Goal: Task Accomplishment & Management: Use online tool/utility

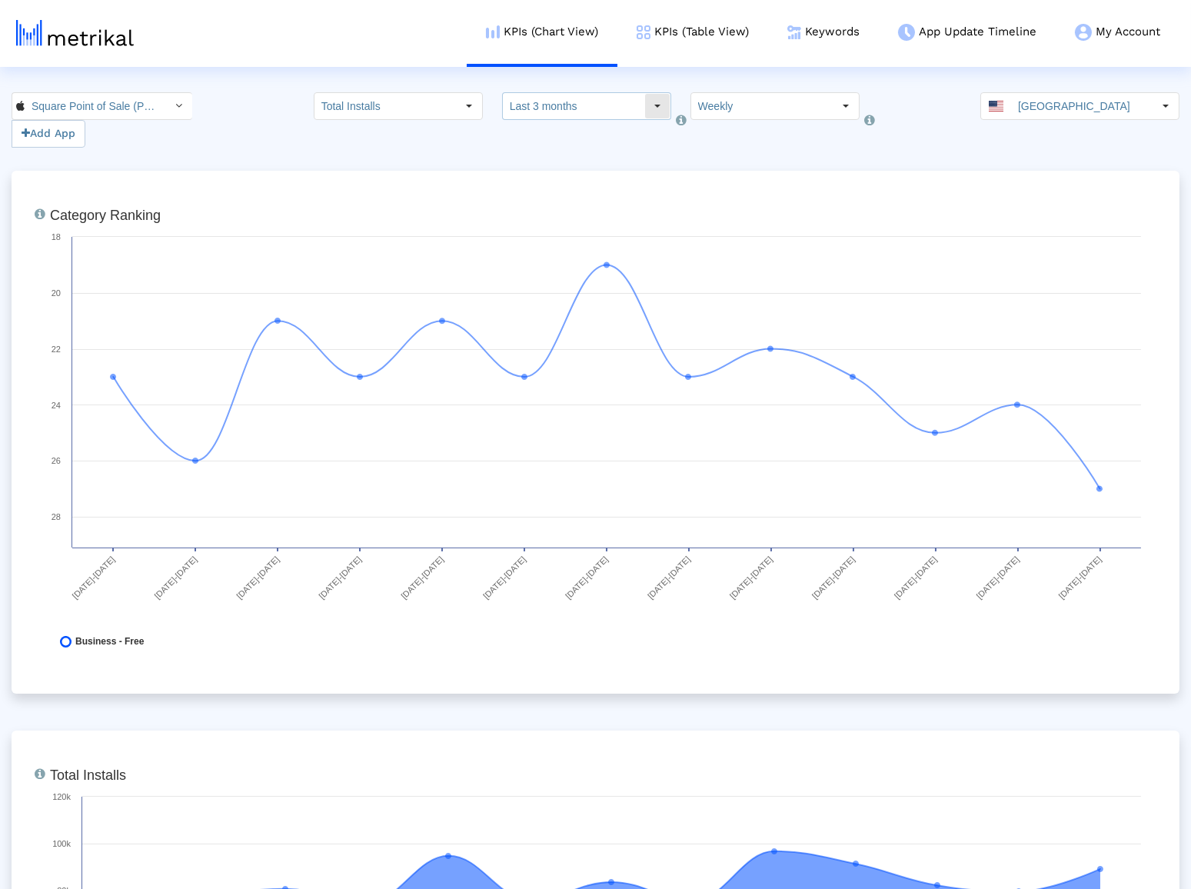
click at [586, 101] on input "Last 3 months" at bounding box center [573, 106] width 141 height 26
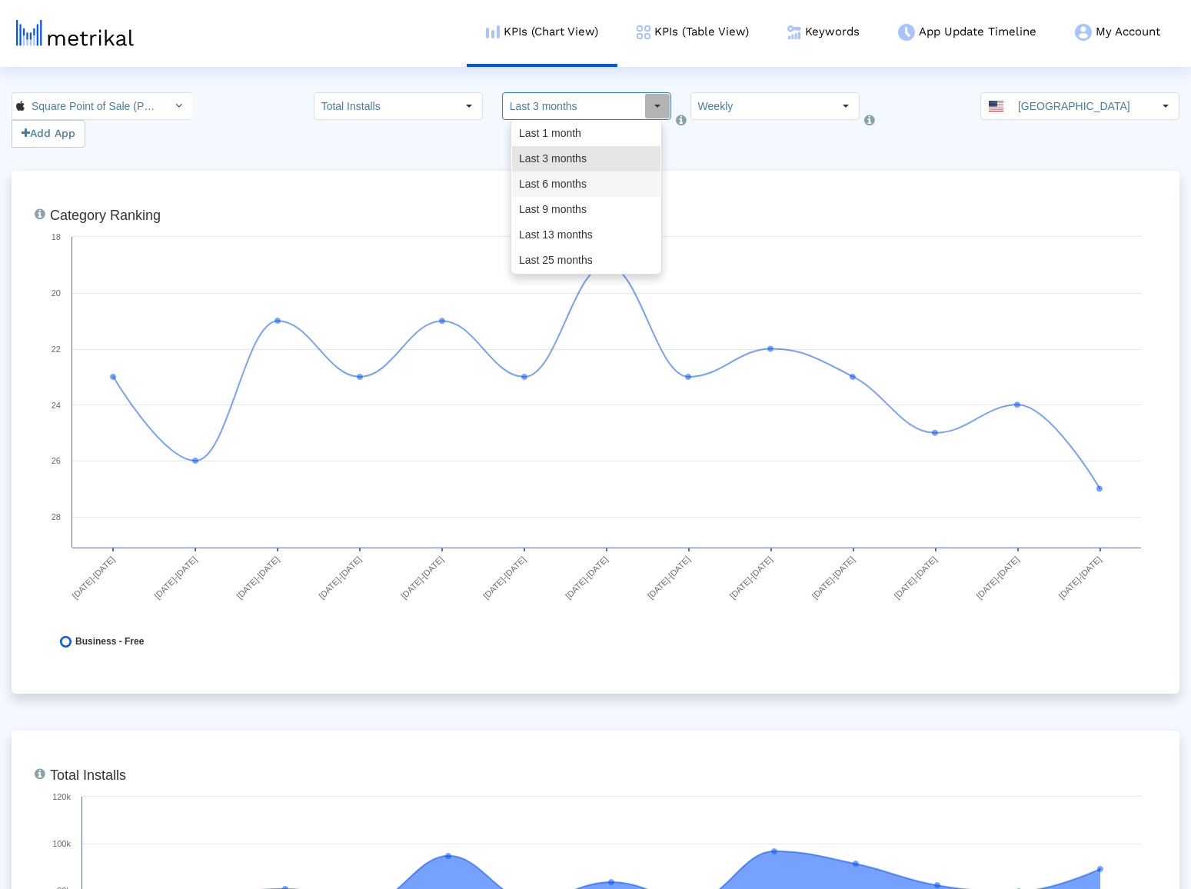
click at [583, 192] on div "Last 6 months" at bounding box center [586, 183] width 148 height 25
type input "Last 6 months"
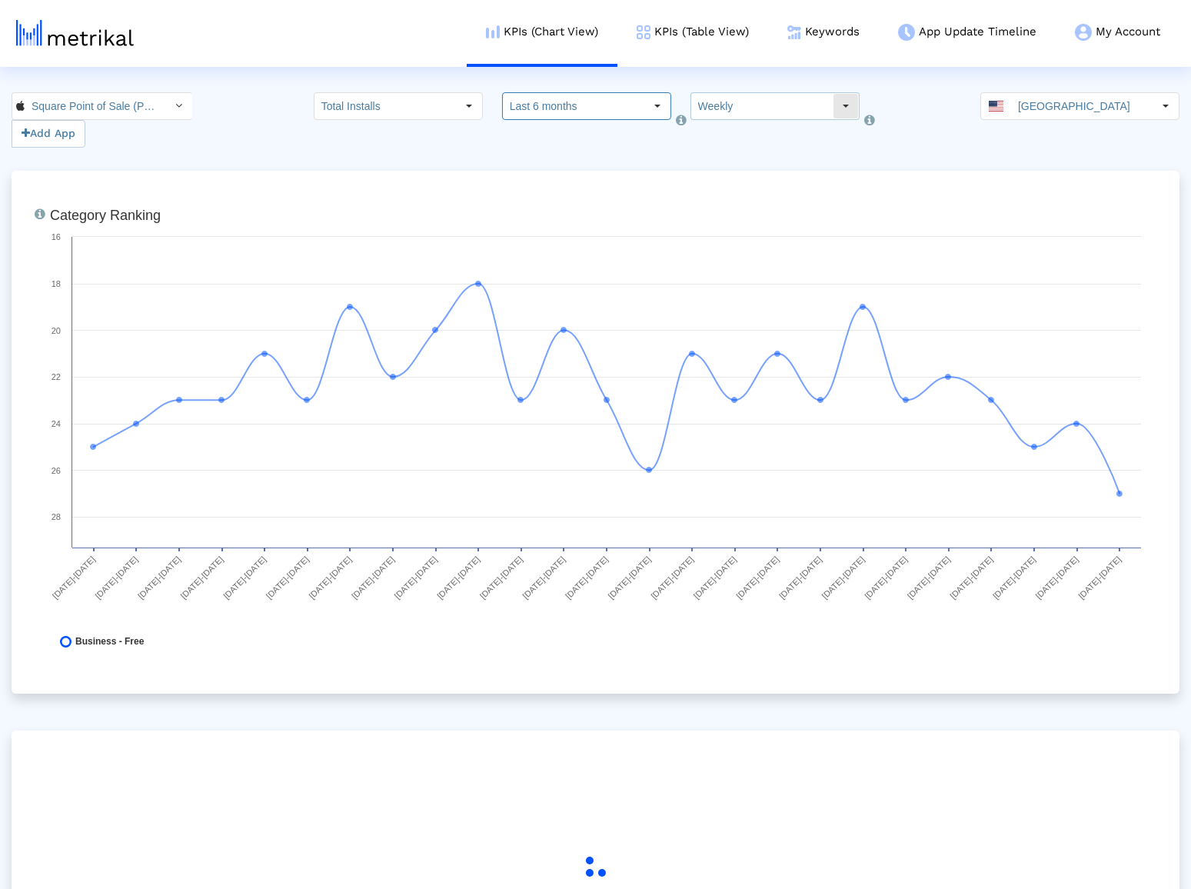
click at [729, 105] on input "Weekly" at bounding box center [761, 106] width 141 height 26
click at [738, 165] on div "Monthly" at bounding box center [757, 158] width 148 height 25
type input "Monthly"
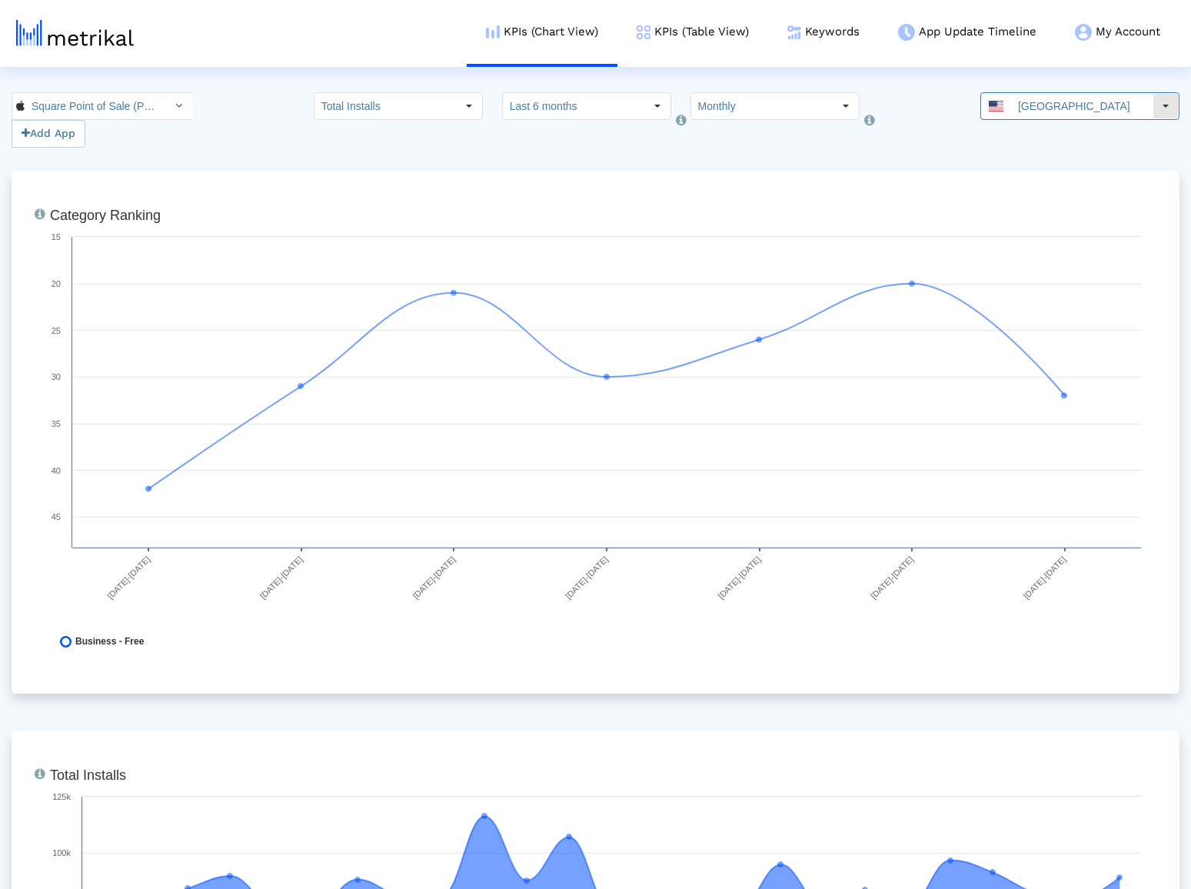
click at [1036, 111] on input "[GEOGRAPHIC_DATA]" at bounding box center [1081, 106] width 141 height 26
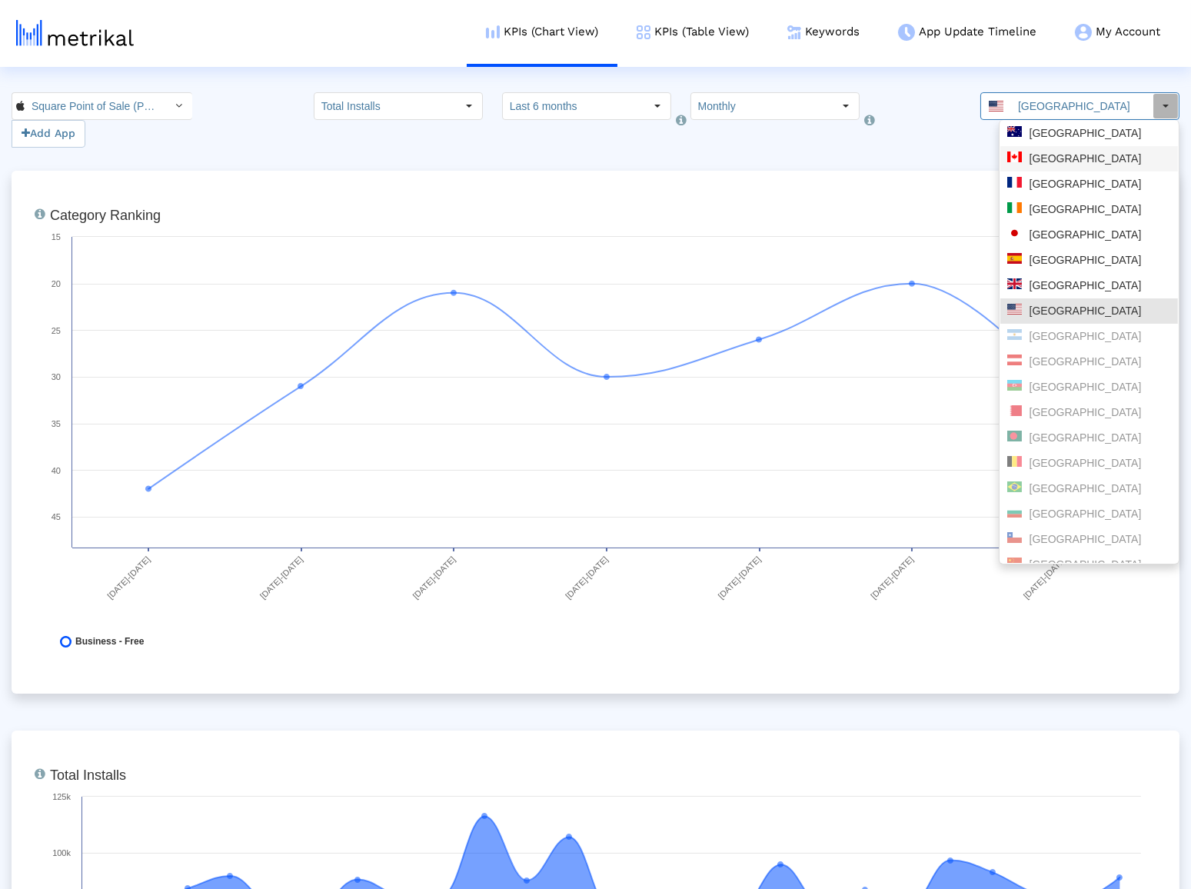
click at [1047, 168] on div "[GEOGRAPHIC_DATA]" at bounding box center [1089, 158] width 178 height 25
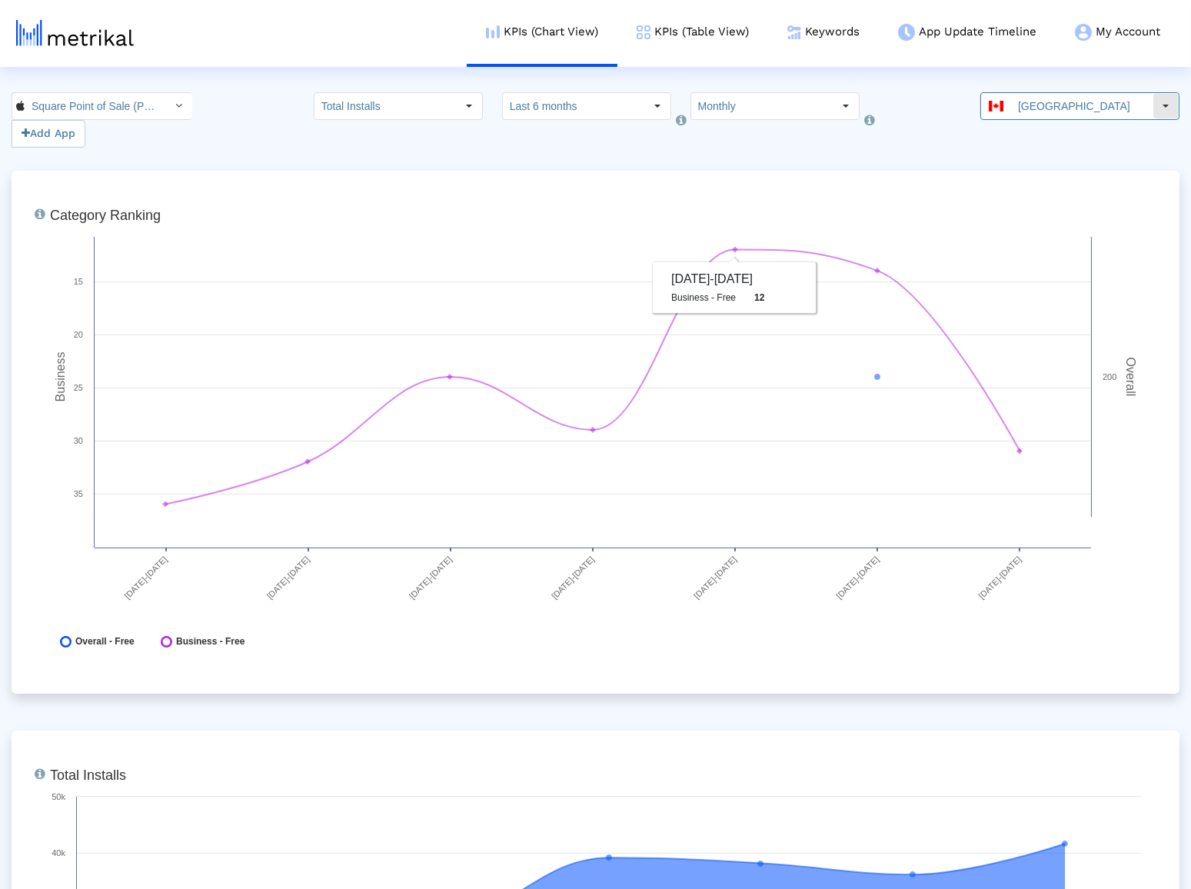
click at [1057, 102] on input "[GEOGRAPHIC_DATA]" at bounding box center [1081, 106] width 141 height 26
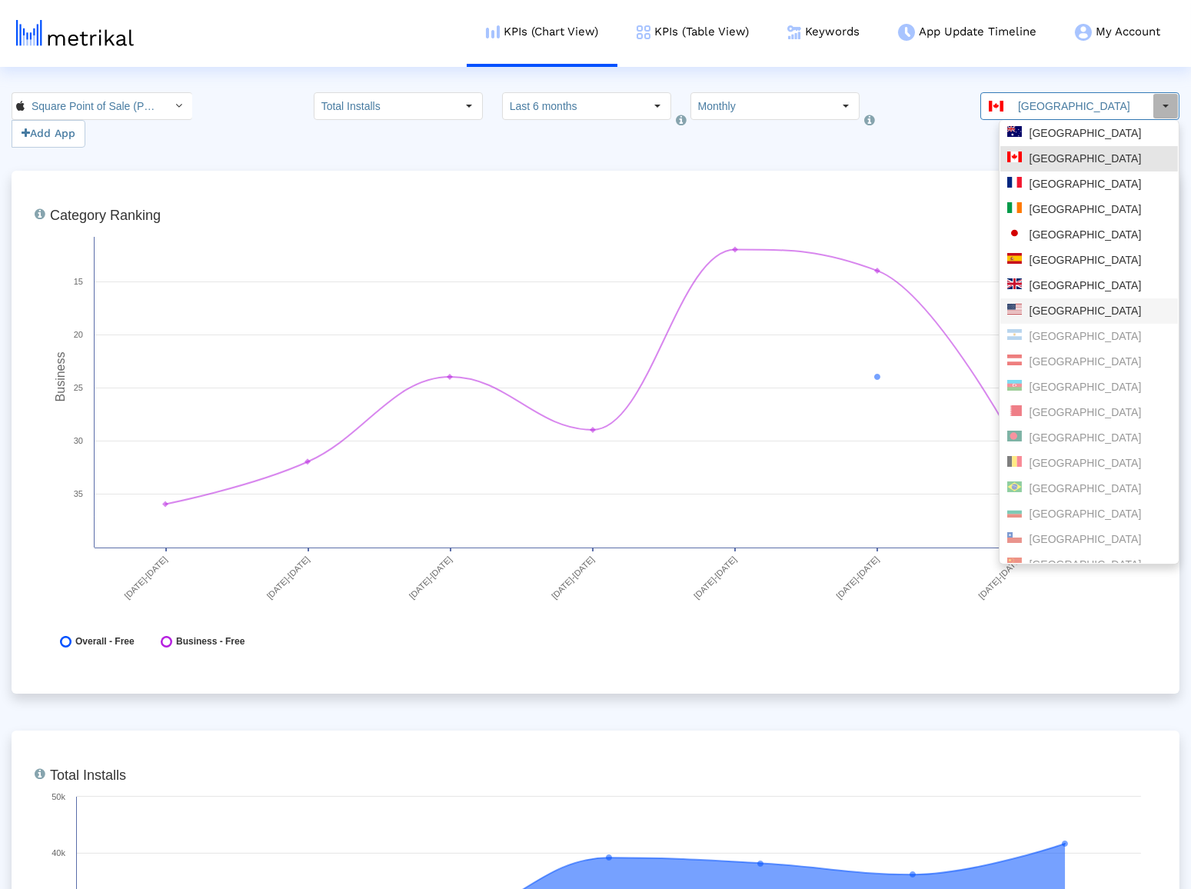
click at [1059, 301] on div "[GEOGRAPHIC_DATA]" at bounding box center [1089, 310] width 178 height 25
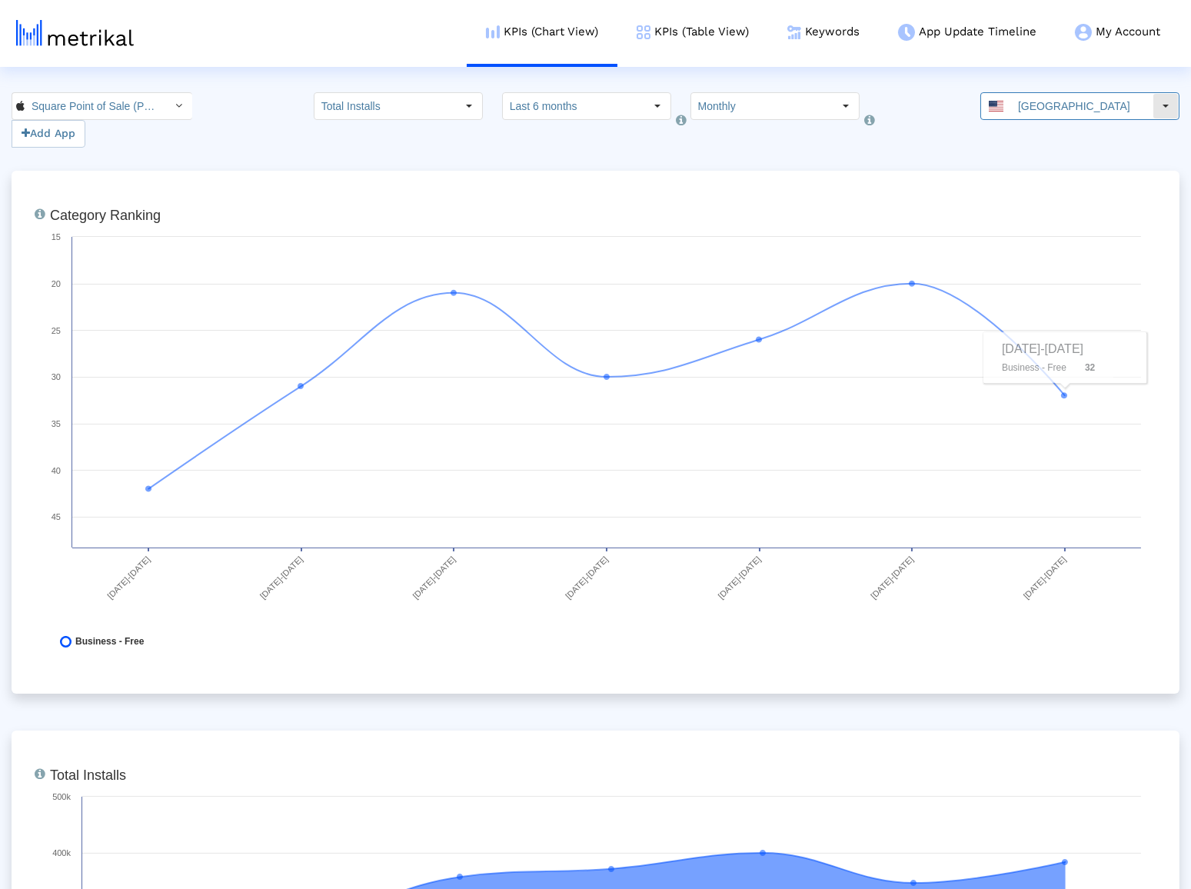
click at [1095, 100] on input "[GEOGRAPHIC_DATA]" at bounding box center [1081, 106] width 141 height 26
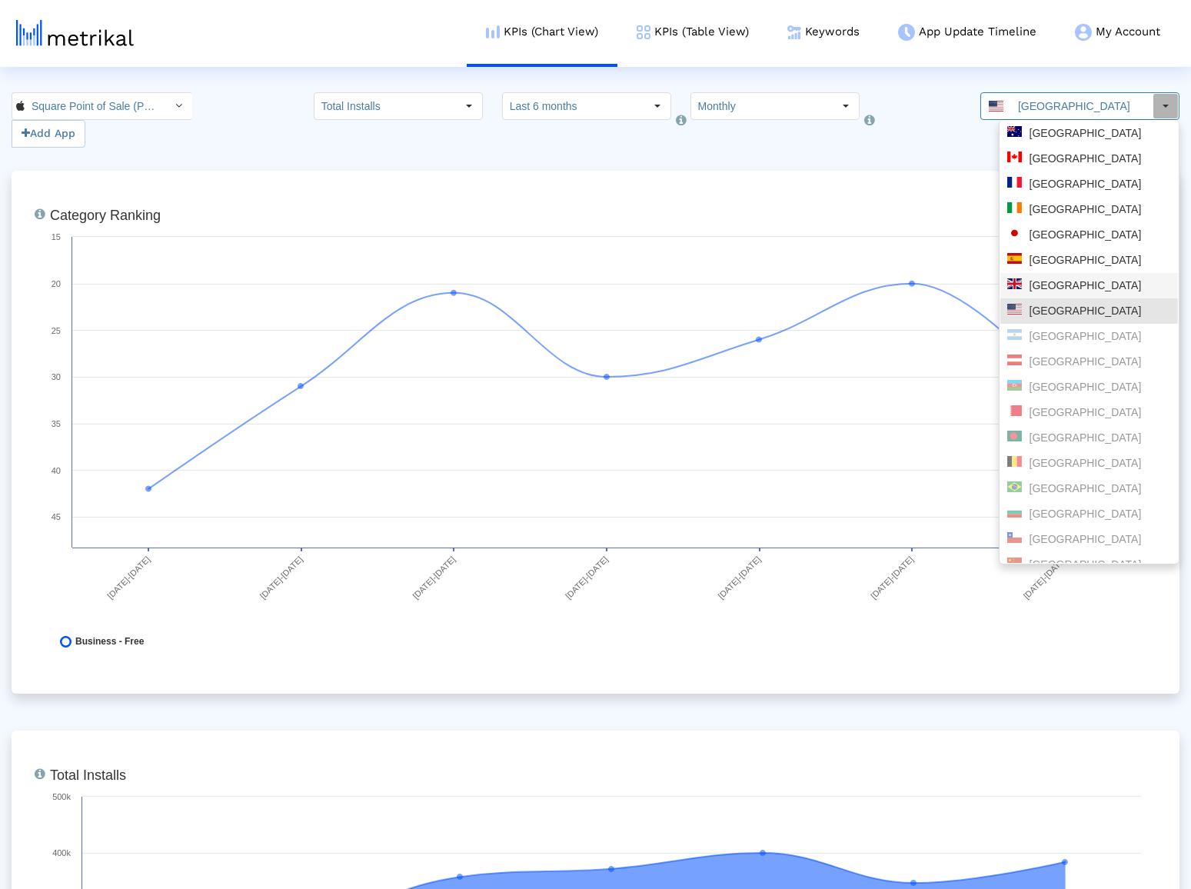
click at [1077, 288] on div "[GEOGRAPHIC_DATA]" at bounding box center [1089, 285] width 164 height 15
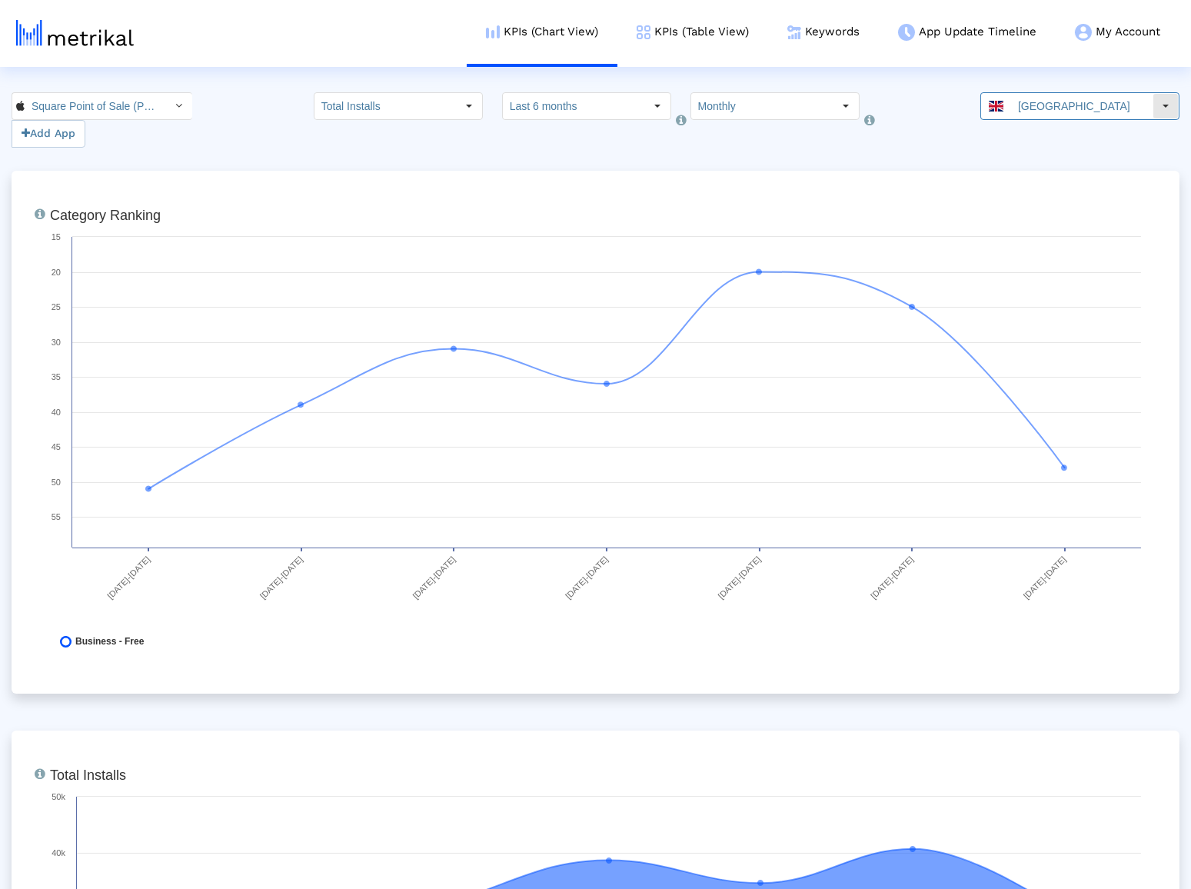
click at [1075, 114] on input "[GEOGRAPHIC_DATA]" at bounding box center [1081, 106] width 141 height 26
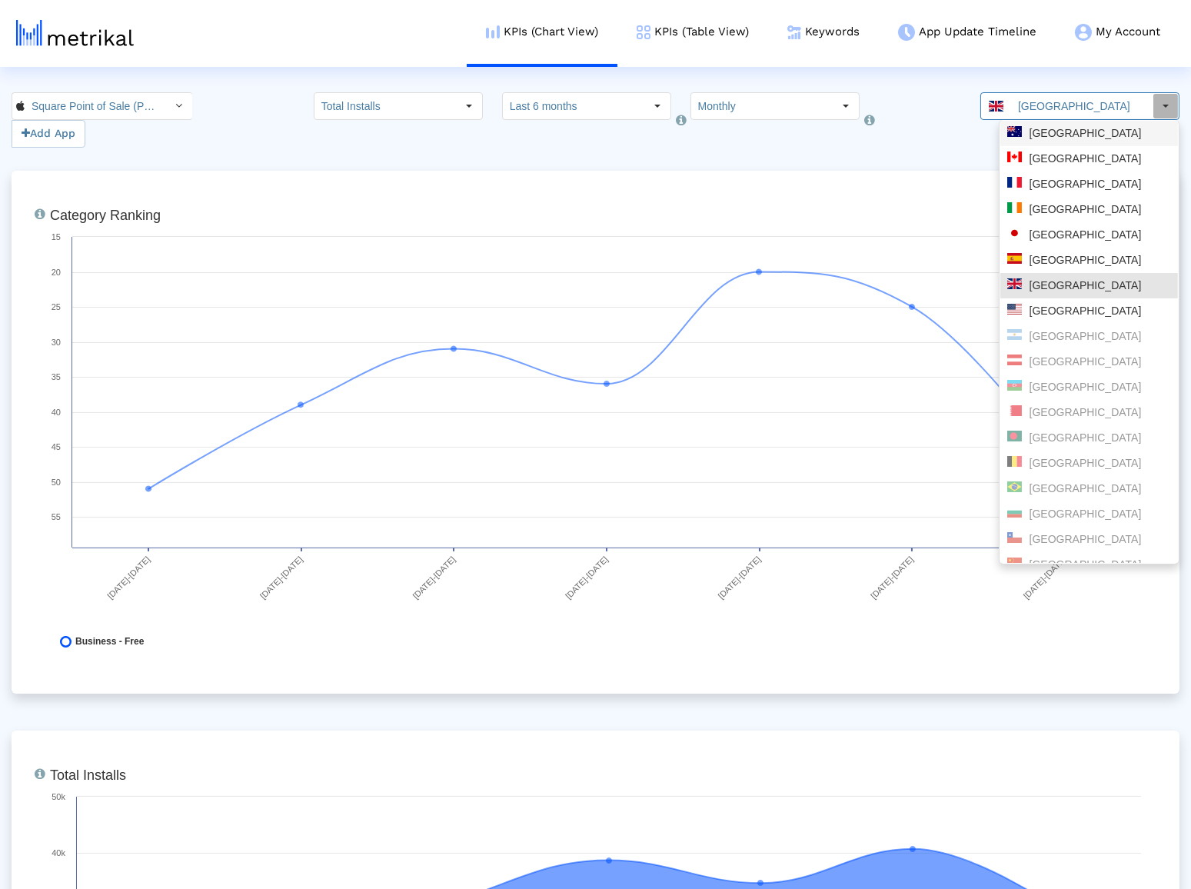
click at [1066, 136] on div "[GEOGRAPHIC_DATA]" at bounding box center [1089, 133] width 164 height 15
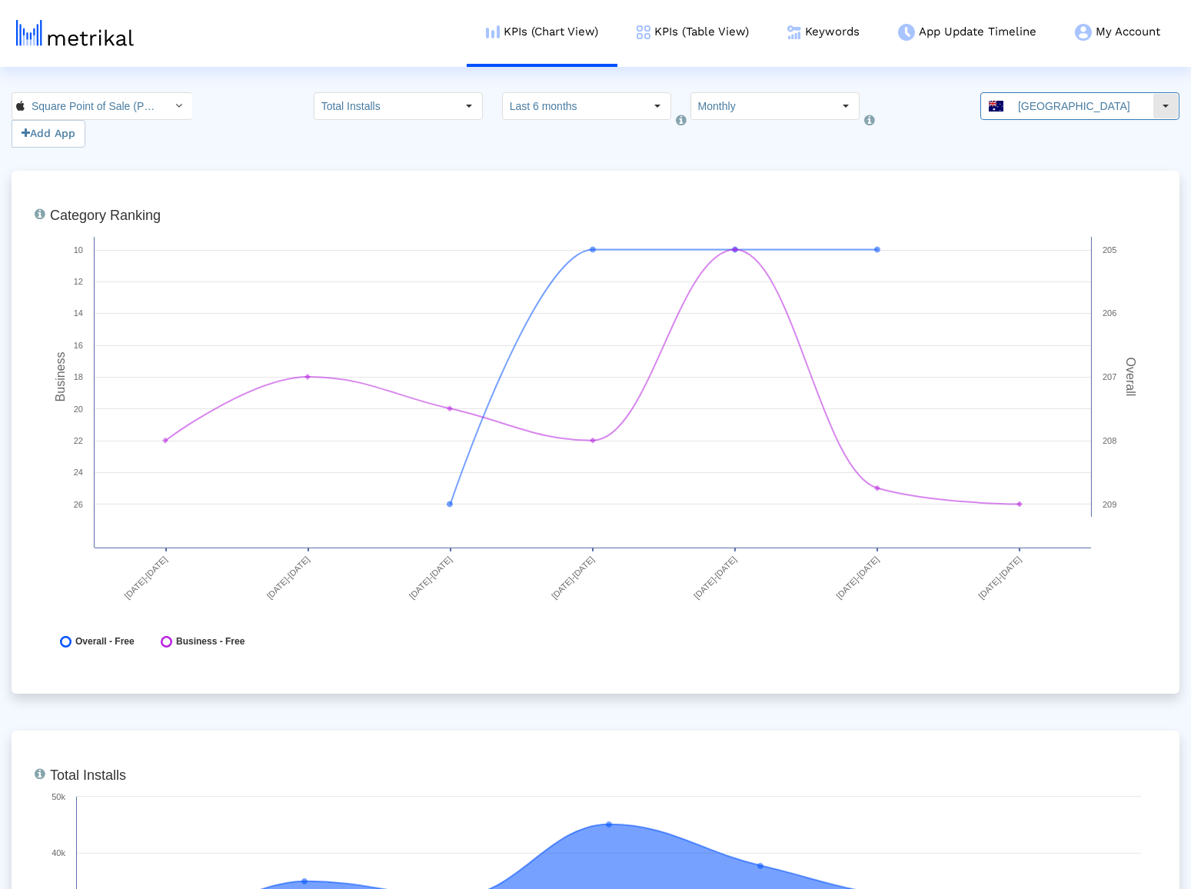
click at [1053, 111] on input "[GEOGRAPHIC_DATA]" at bounding box center [1081, 106] width 141 height 26
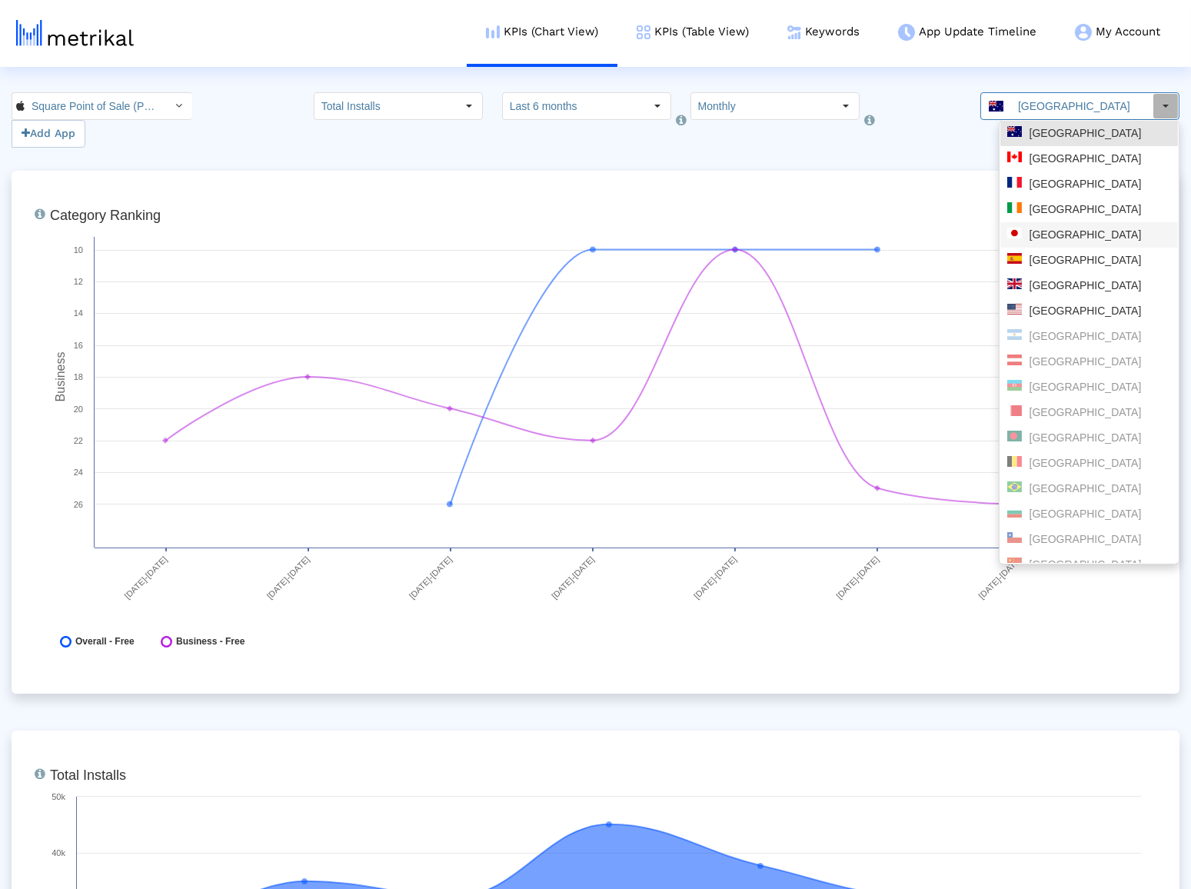
click at [1050, 237] on div "[GEOGRAPHIC_DATA]" at bounding box center [1089, 235] width 164 height 15
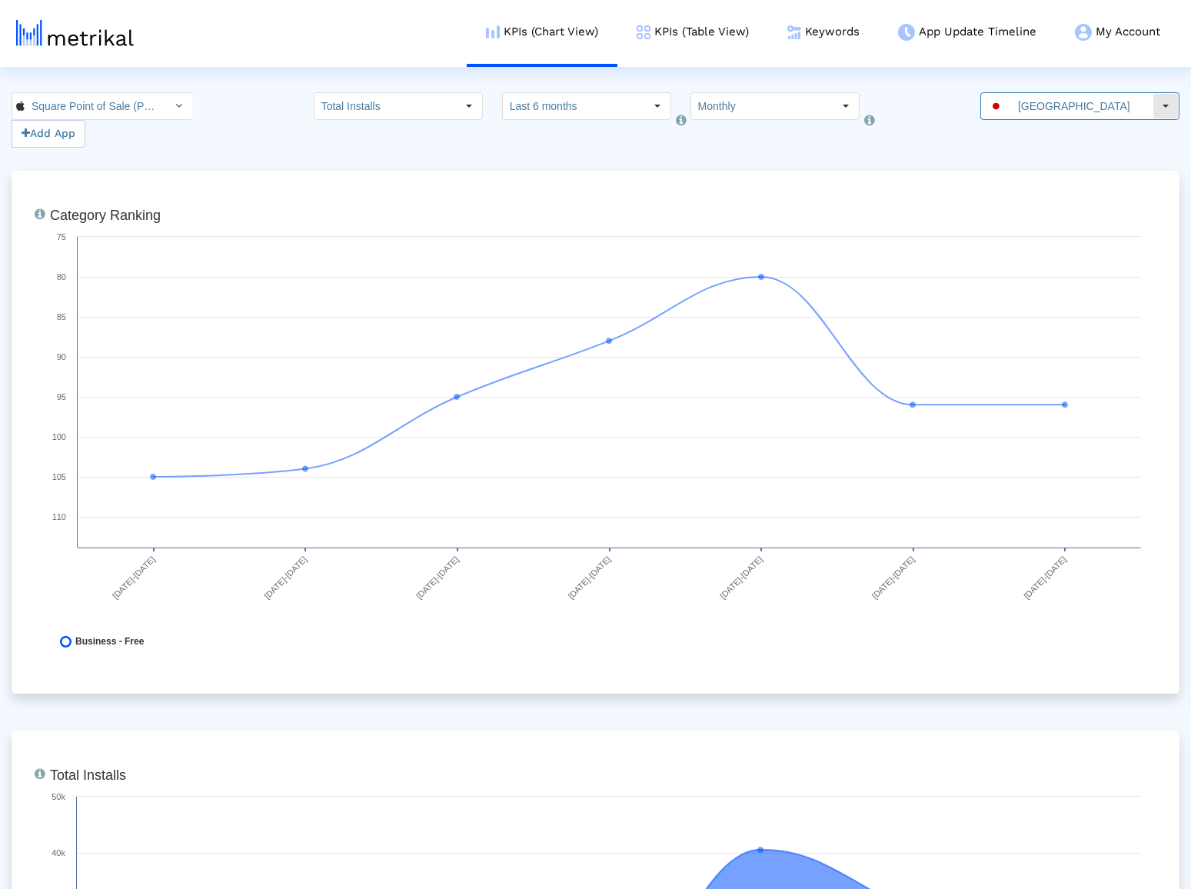
click at [1043, 113] on input "[GEOGRAPHIC_DATA]" at bounding box center [1081, 106] width 141 height 26
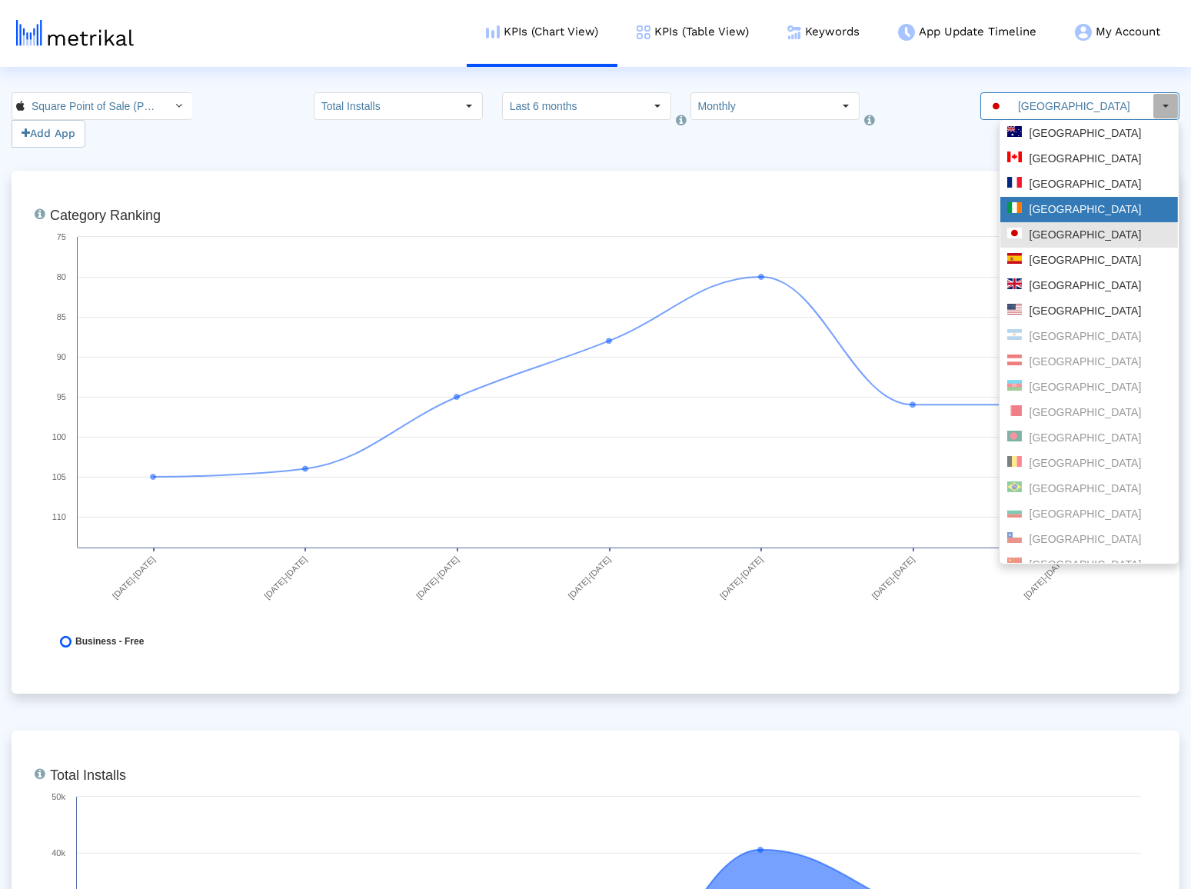
click at [1054, 200] on div "[GEOGRAPHIC_DATA]" at bounding box center [1089, 209] width 178 height 25
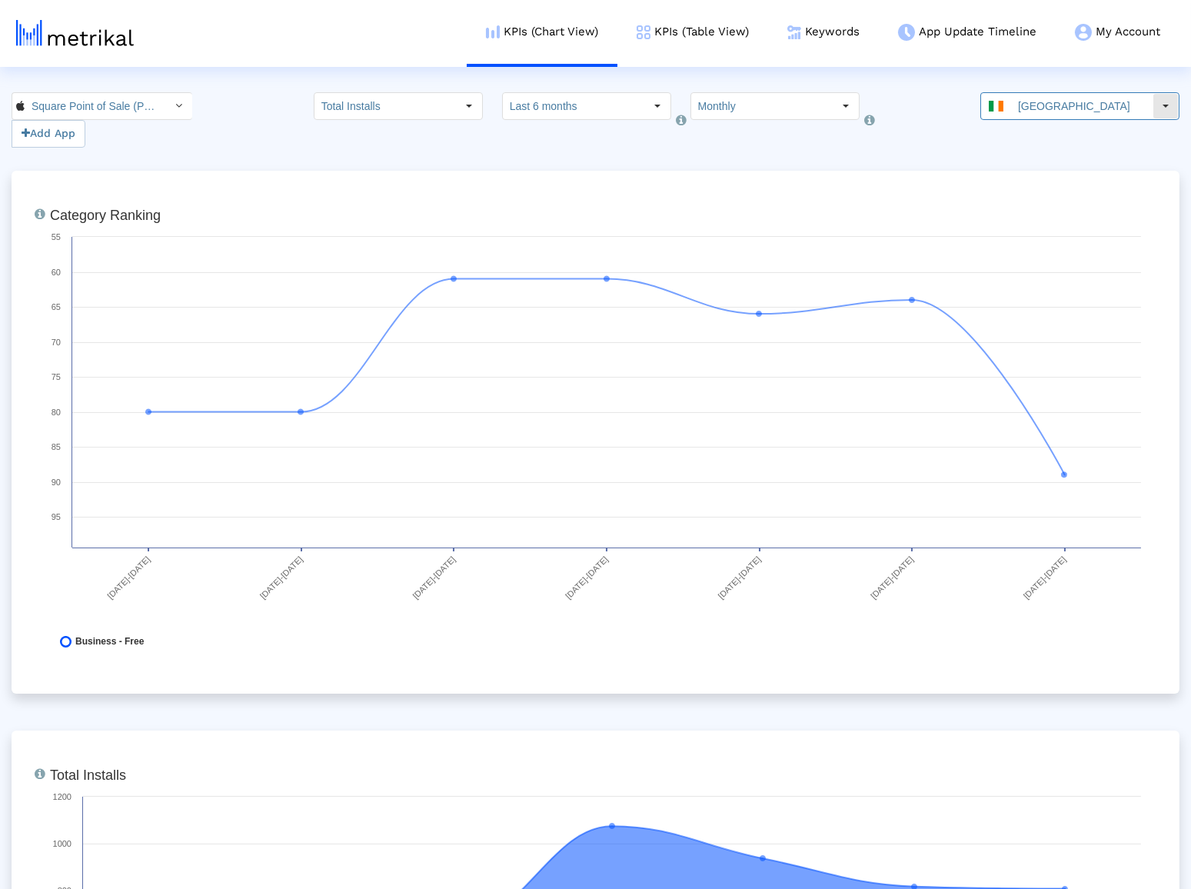
click at [1064, 107] on input "[GEOGRAPHIC_DATA]" at bounding box center [1081, 106] width 141 height 26
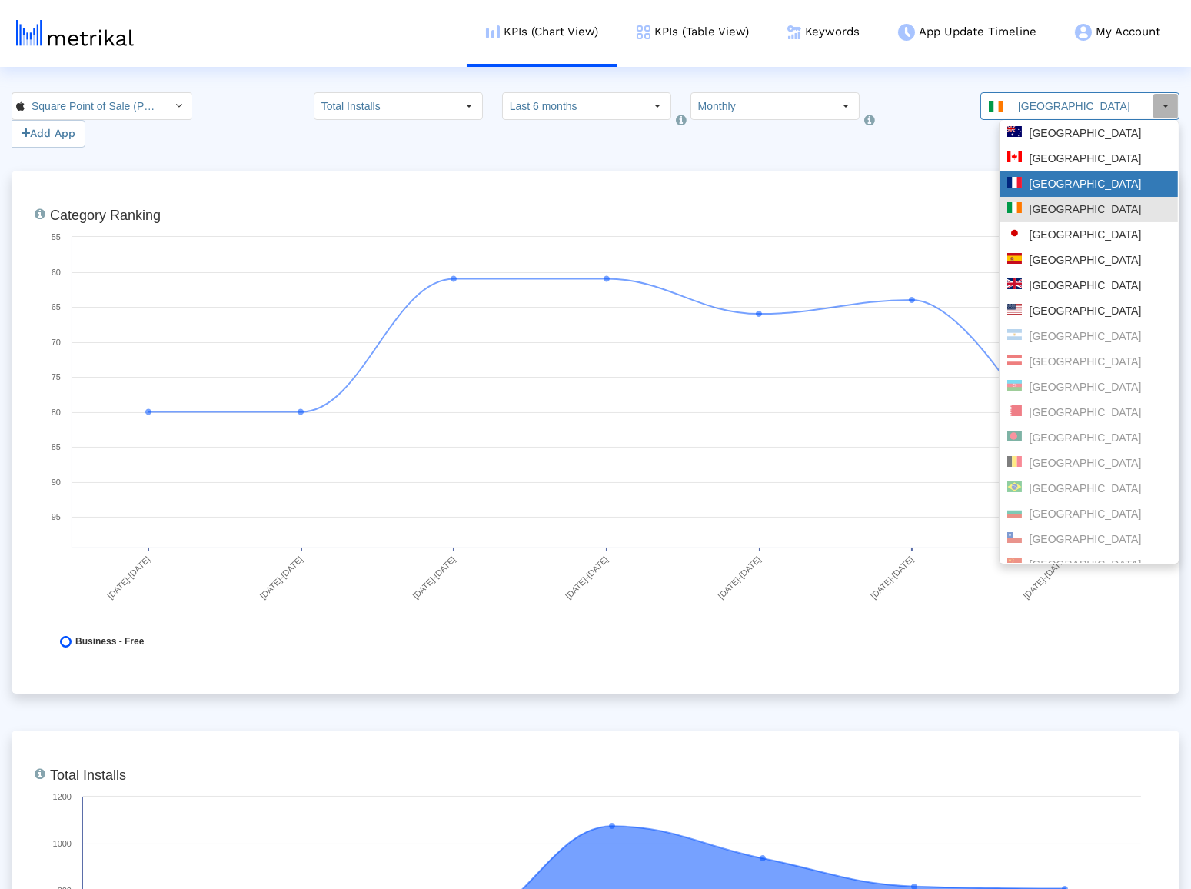
click at [1050, 188] on div "[GEOGRAPHIC_DATA]" at bounding box center [1089, 184] width 164 height 15
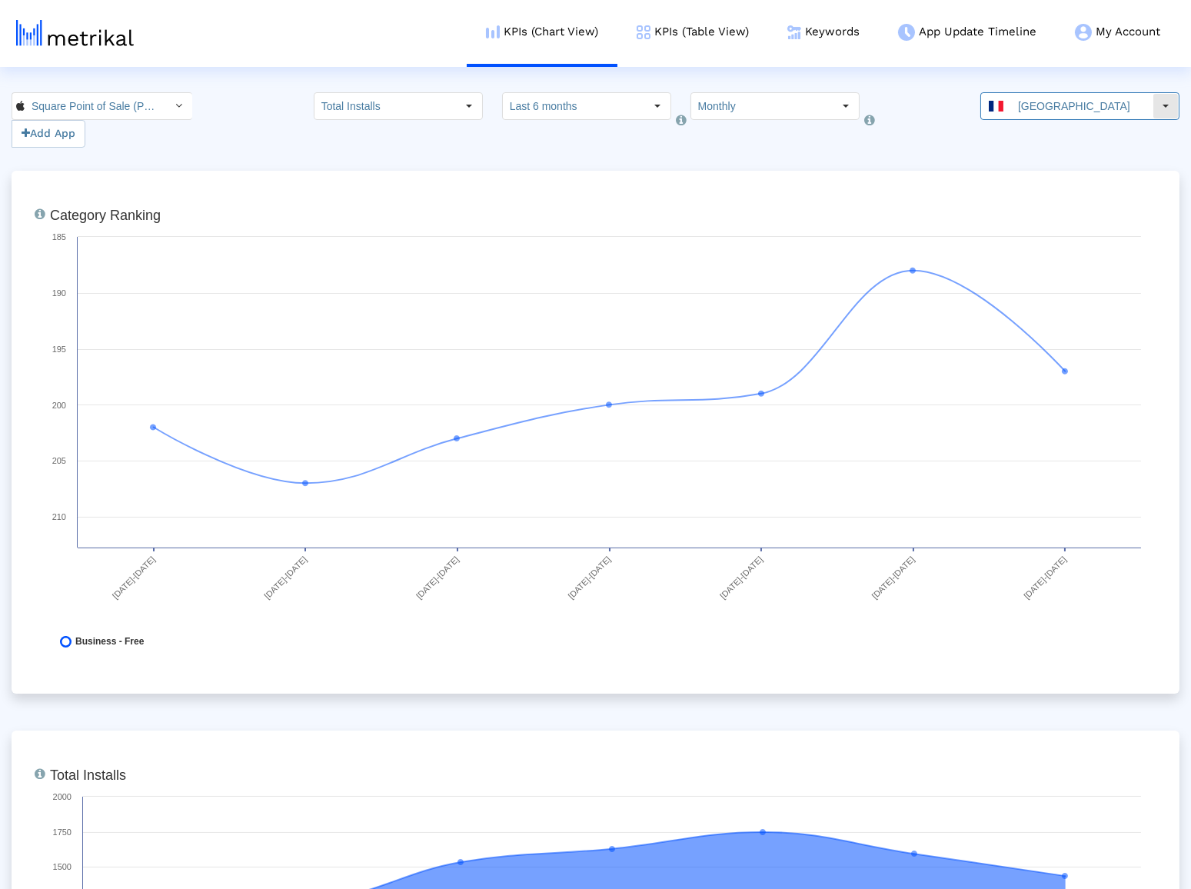
click at [1020, 98] on div "[GEOGRAPHIC_DATA]" at bounding box center [1066, 106] width 171 height 26
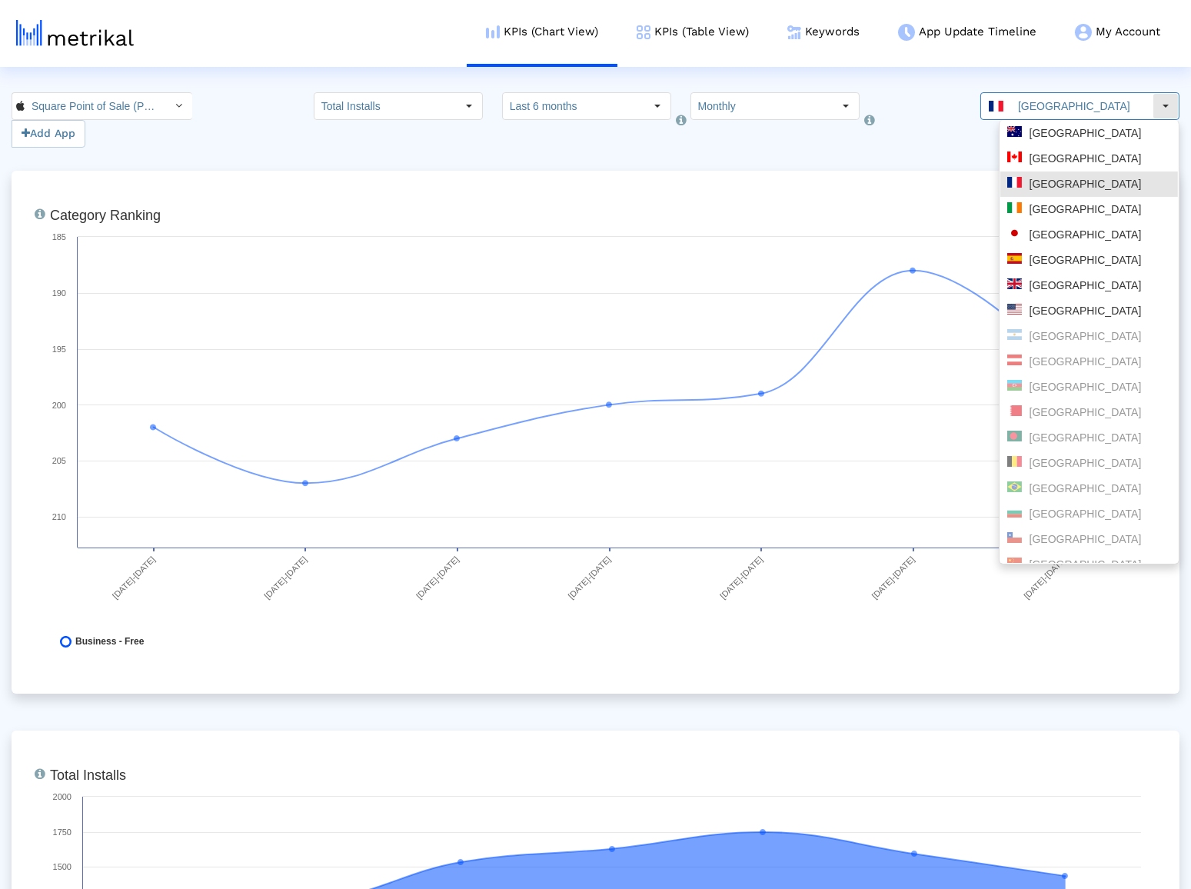
type input "[PERSON_NAME]"
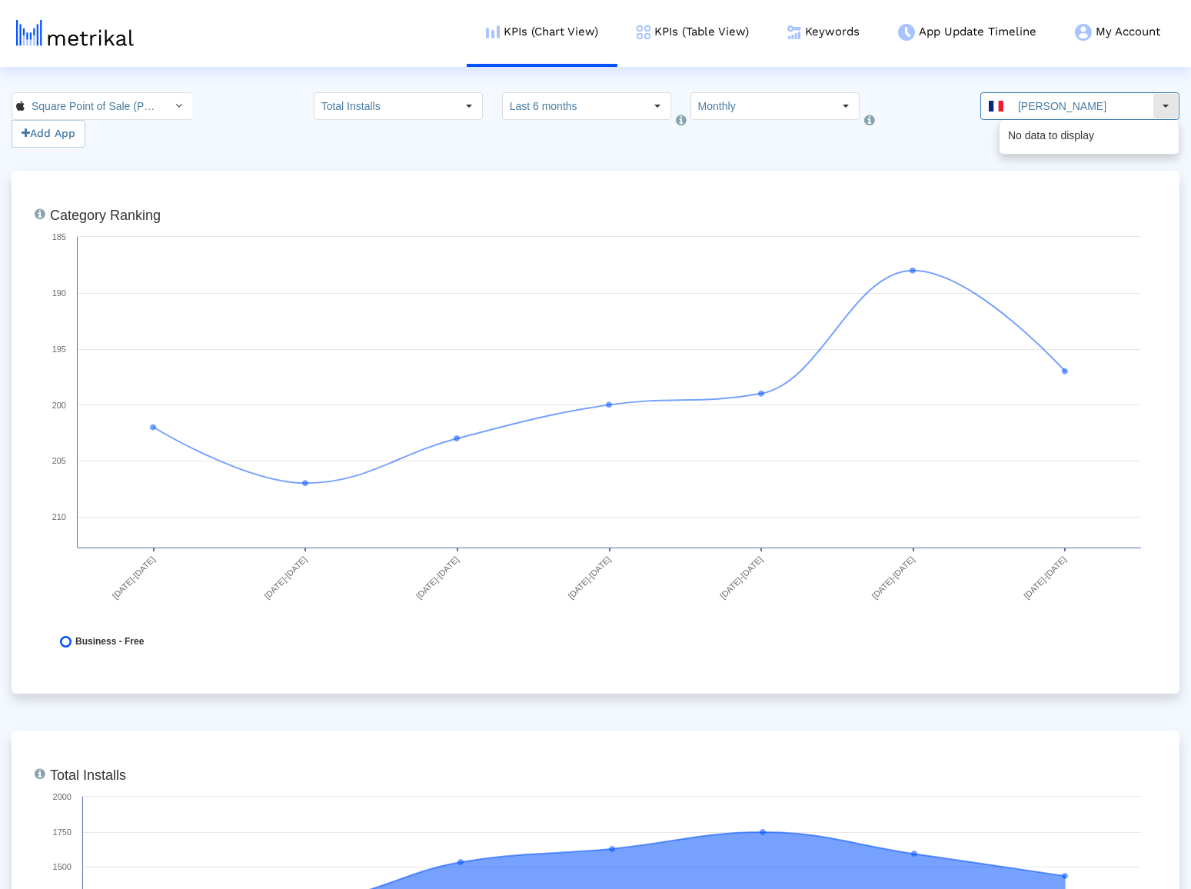
click at [1157, 107] on div "Select" at bounding box center [1165, 106] width 25 height 25
type input "s"
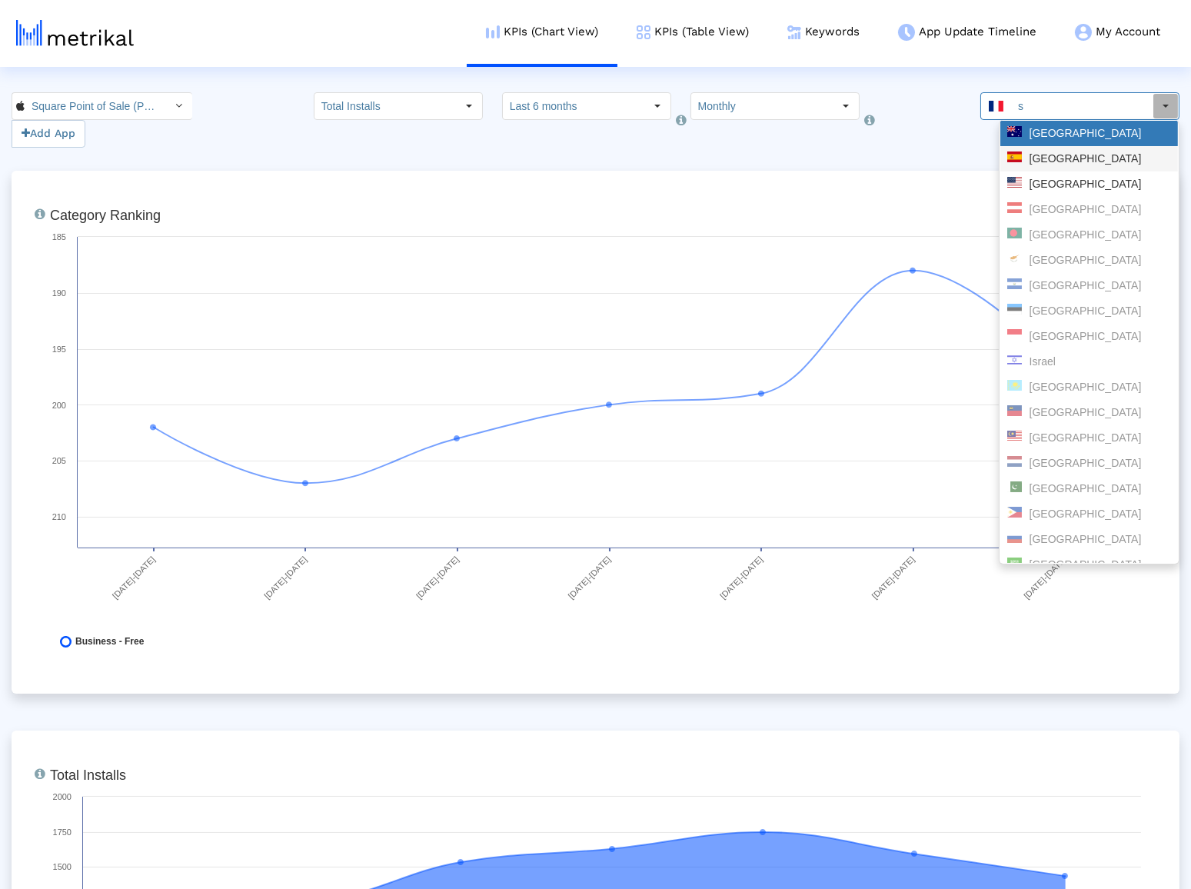
click at [1083, 156] on div "[GEOGRAPHIC_DATA]" at bounding box center [1089, 158] width 164 height 15
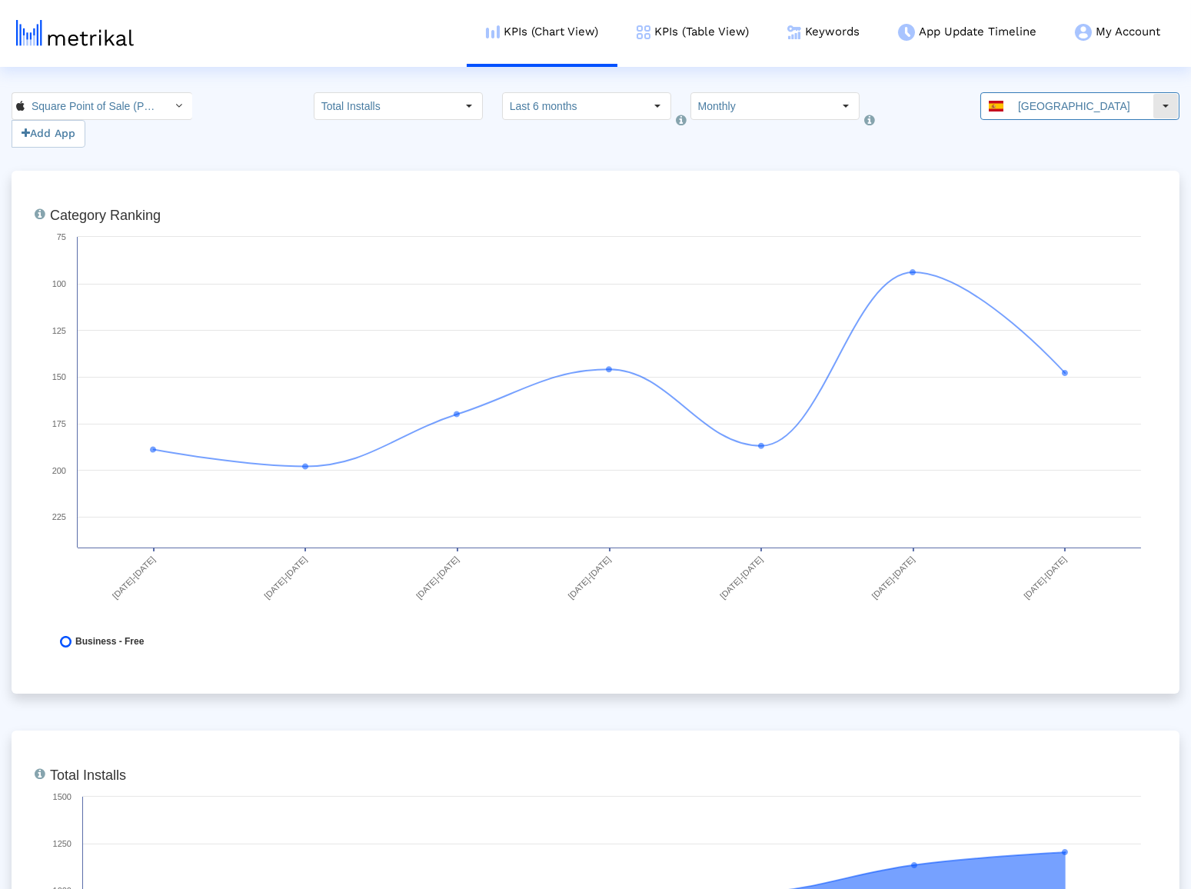
click at [1080, 113] on input "[GEOGRAPHIC_DATA]" at bounding box center [1081, 106] width 141 height 26
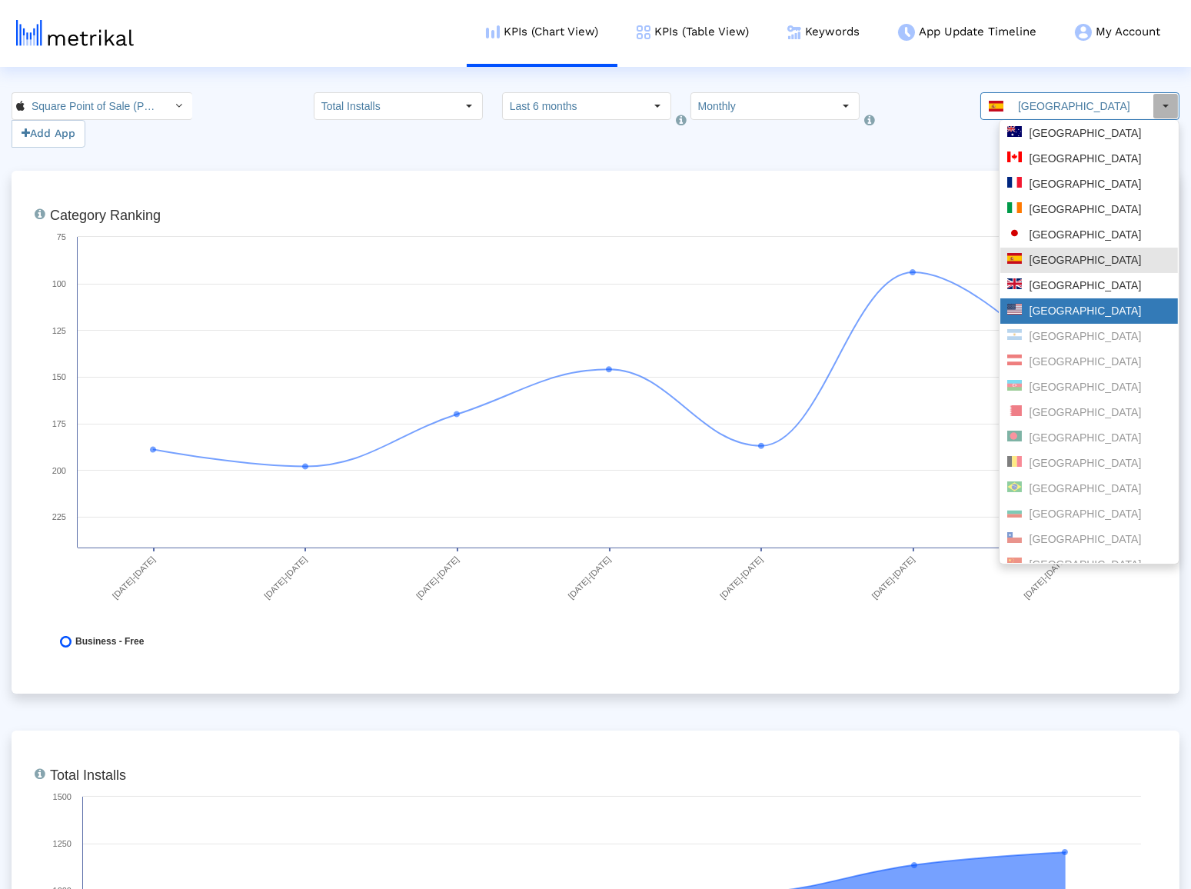
click at [1073, 304] on div "[GEOGRAPHIC_DATA]" at bounding box center [1089, 311] width 164 height 15
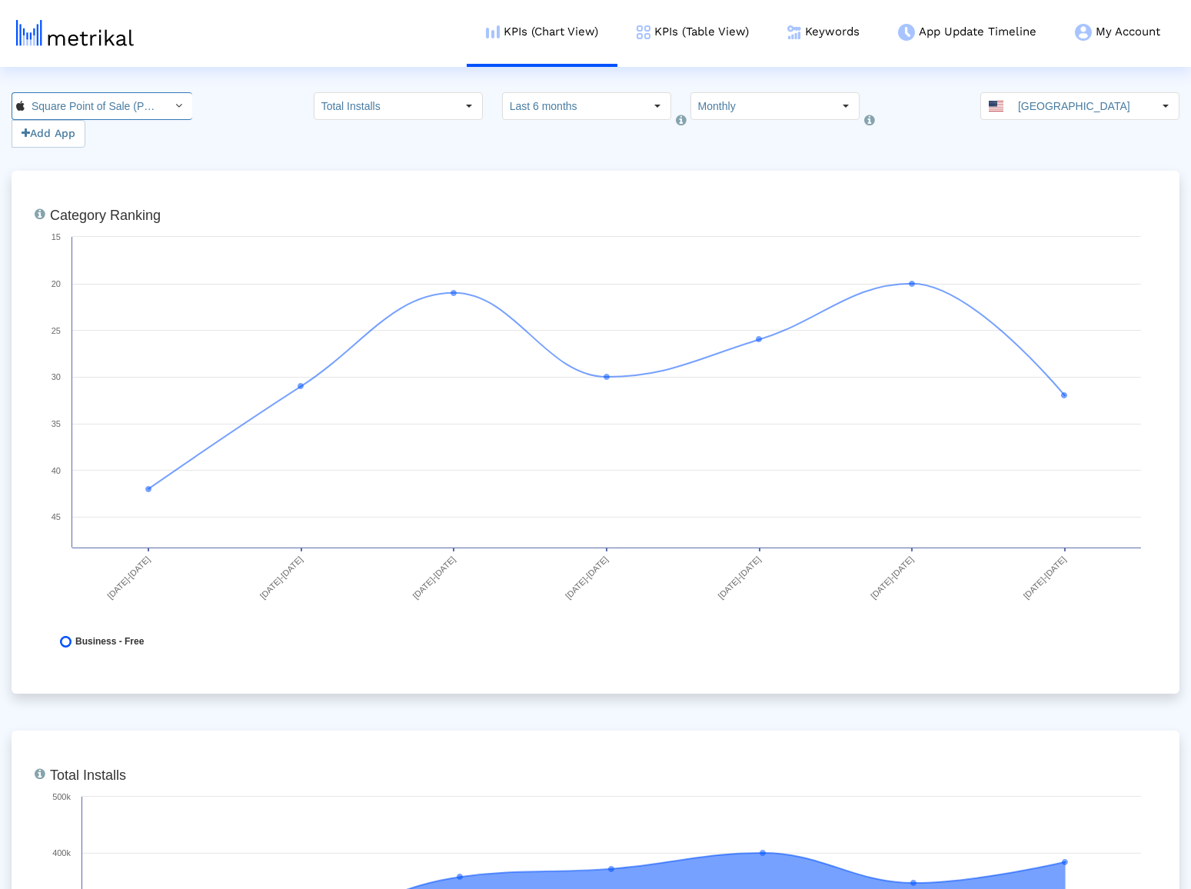
click at [75, 115] on input "Square Point of Sale (POS) < 335393788 >" at bounding box center [94, 106] width 138 height 26
click at [100, 151] on div "Square Point of Sale: Payment <com.squareup>" at bounding box center [93, 158] width 146 height 15
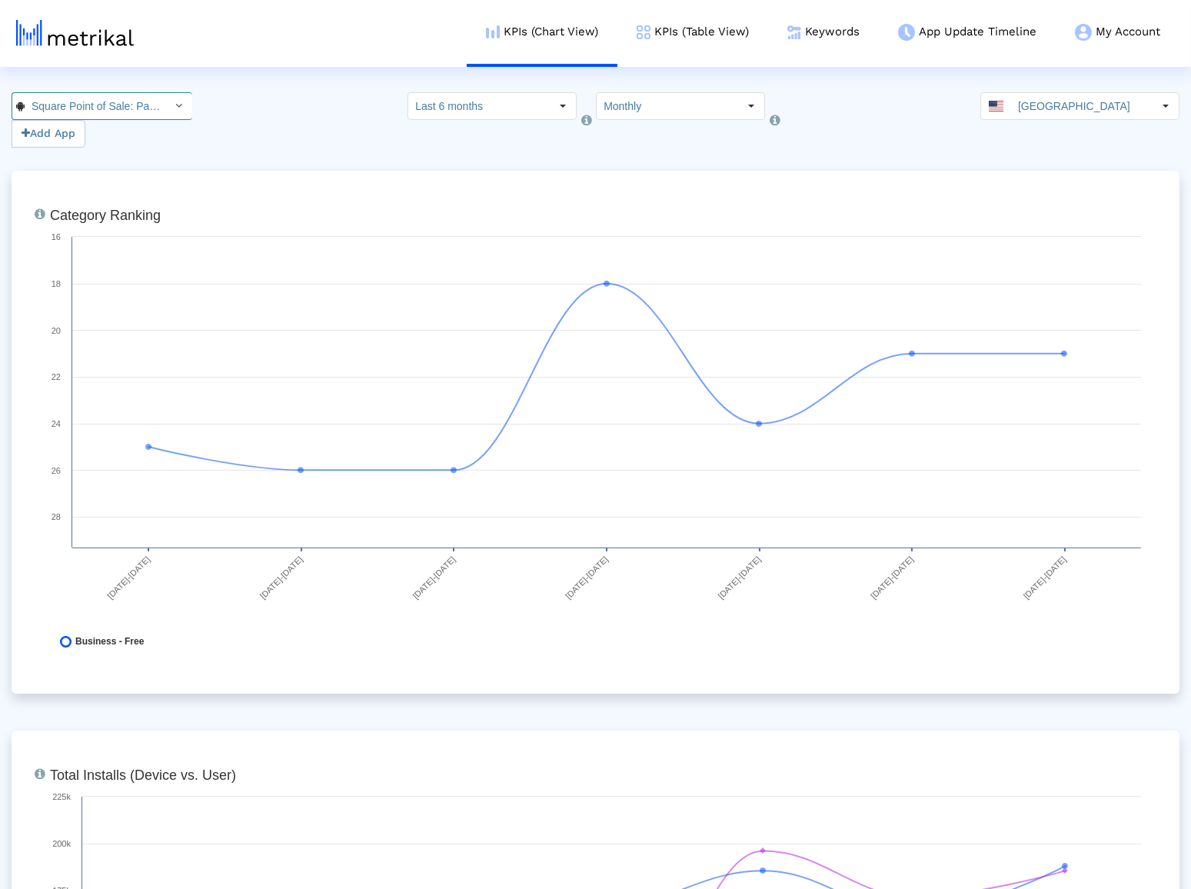
scroll to position [0, 125]
click at [1051, 105] on input "[GEOGRAPHIC_DATA]" at bounding box center [1081, 106] width 141 height 26
type input "ca"
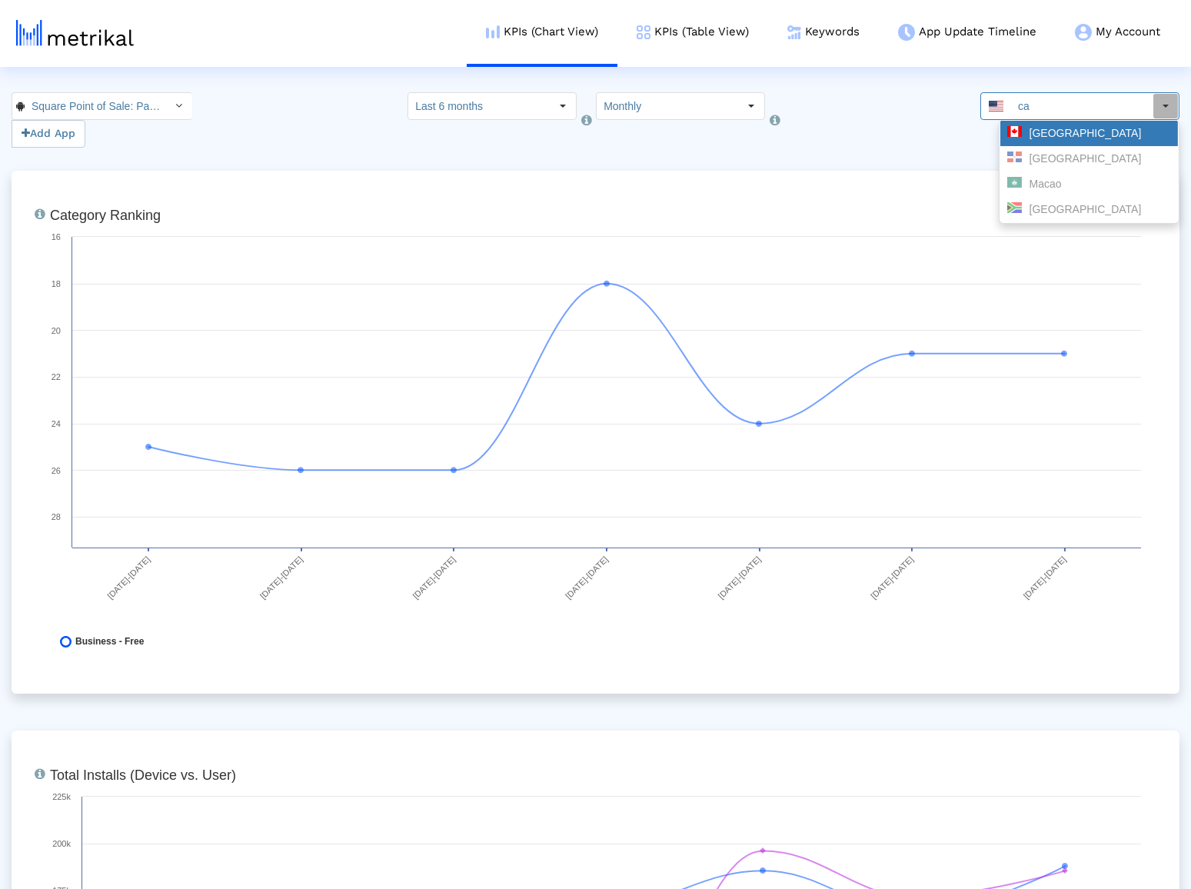
click at [1059, 128] on div "[GEOGRAPHIC_DATA]" at bounding box center [1089, 133] width 164 height 15
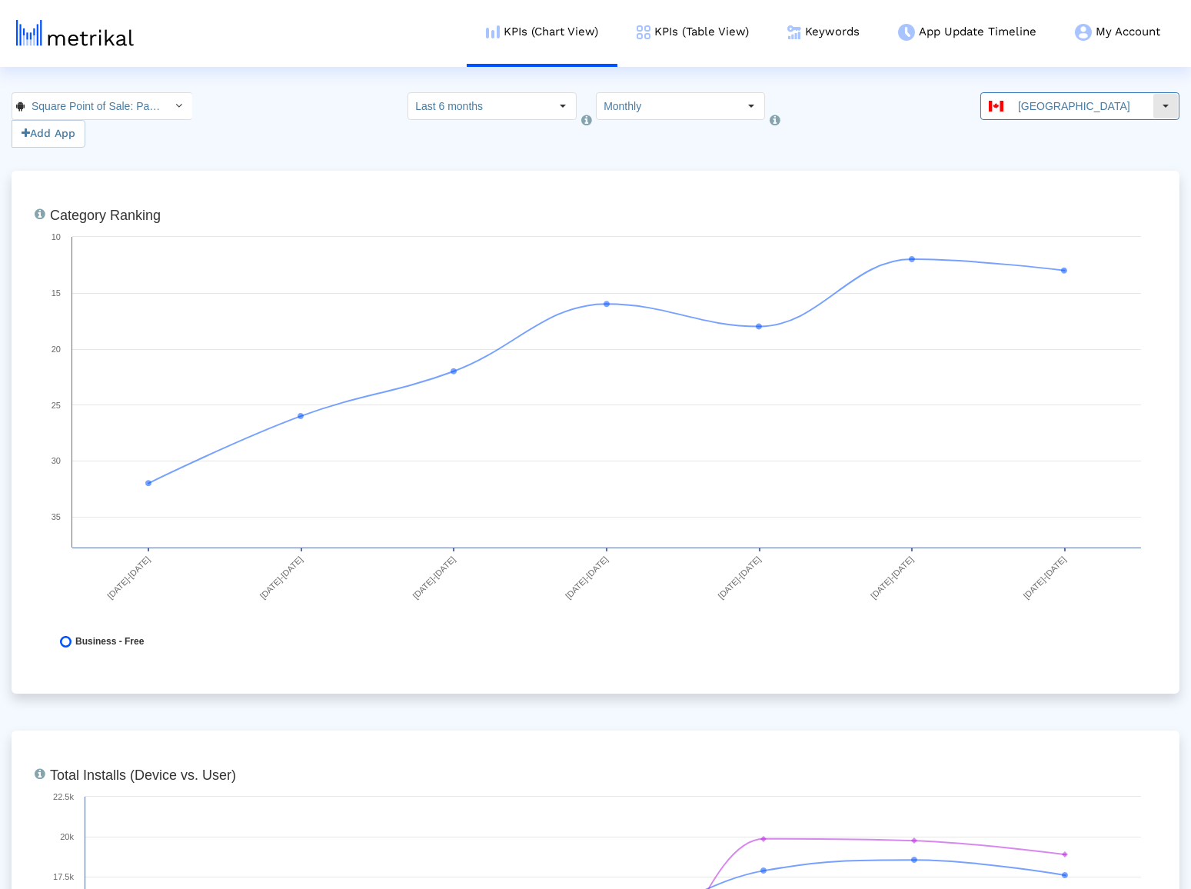
click at [1060, 97] on input "[GEOGRAPHIC_DATA]" at bounding box center [1081, 106] width 141 height 26
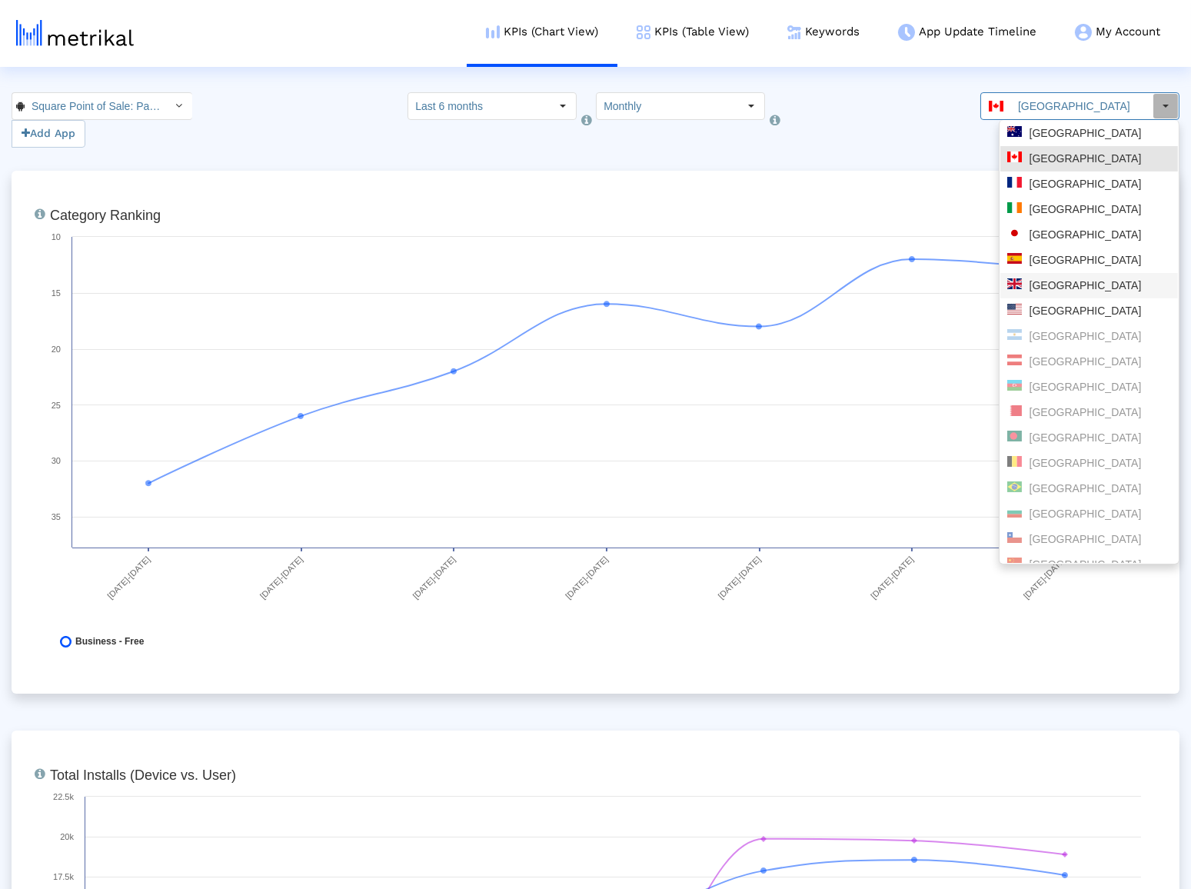
click at [1067, 291] on div "[GEOGRAPHIC_DATA]" at bounding box center [1089, 285] width 164 height 15
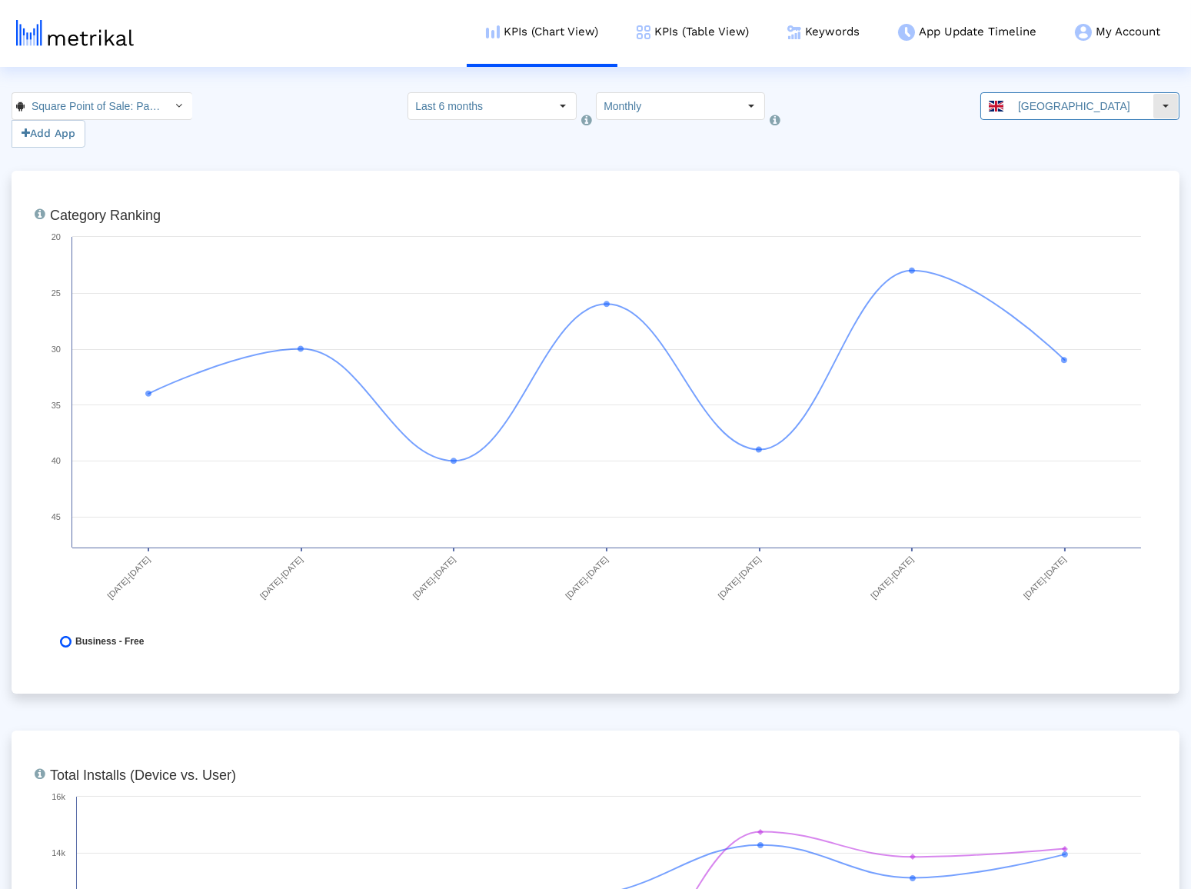
click at [1049, 97] on input "[GEOGRAPHIC_DATA]" at bounding box center [1081, 106] width 141 height 26
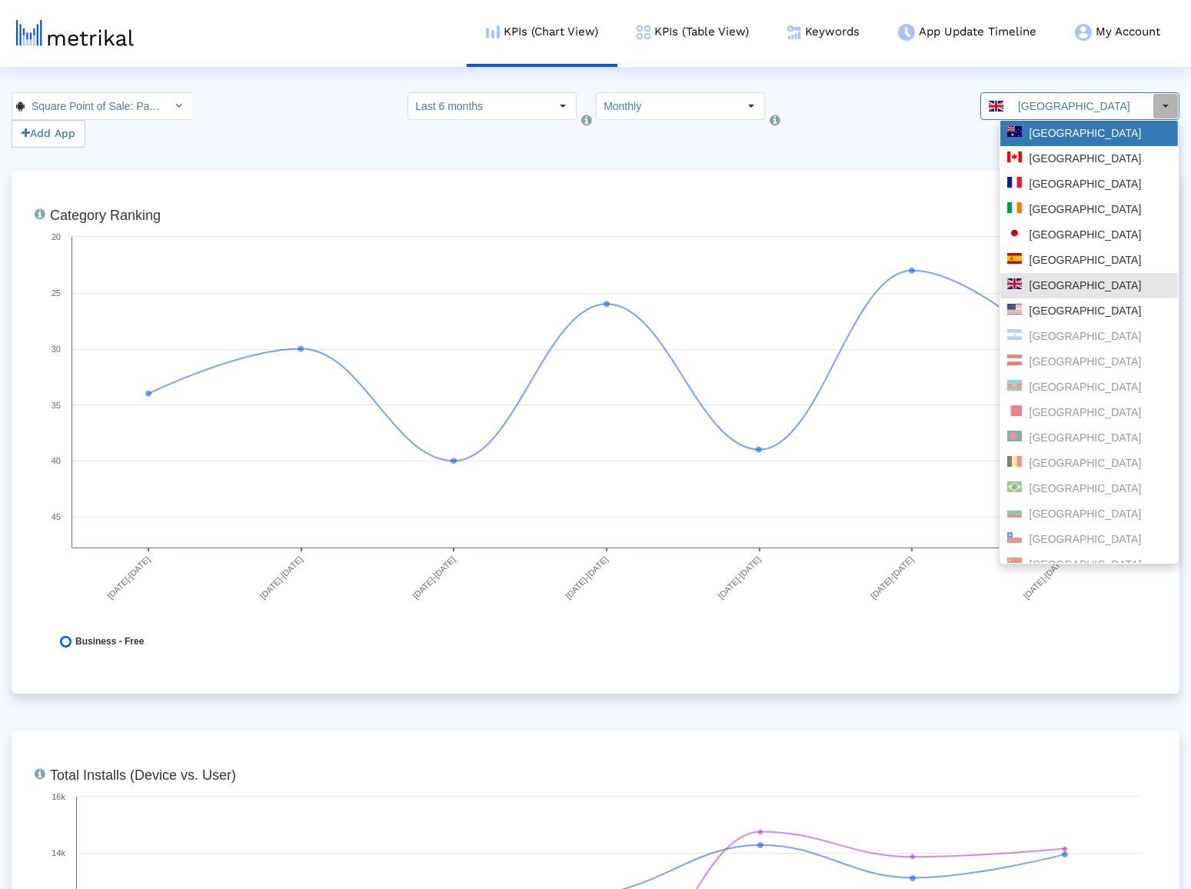
click at [1049, 132] on div "[GEOGRAPHIC_DATA]" at bounding box center [1089, 133] width 164 height 15
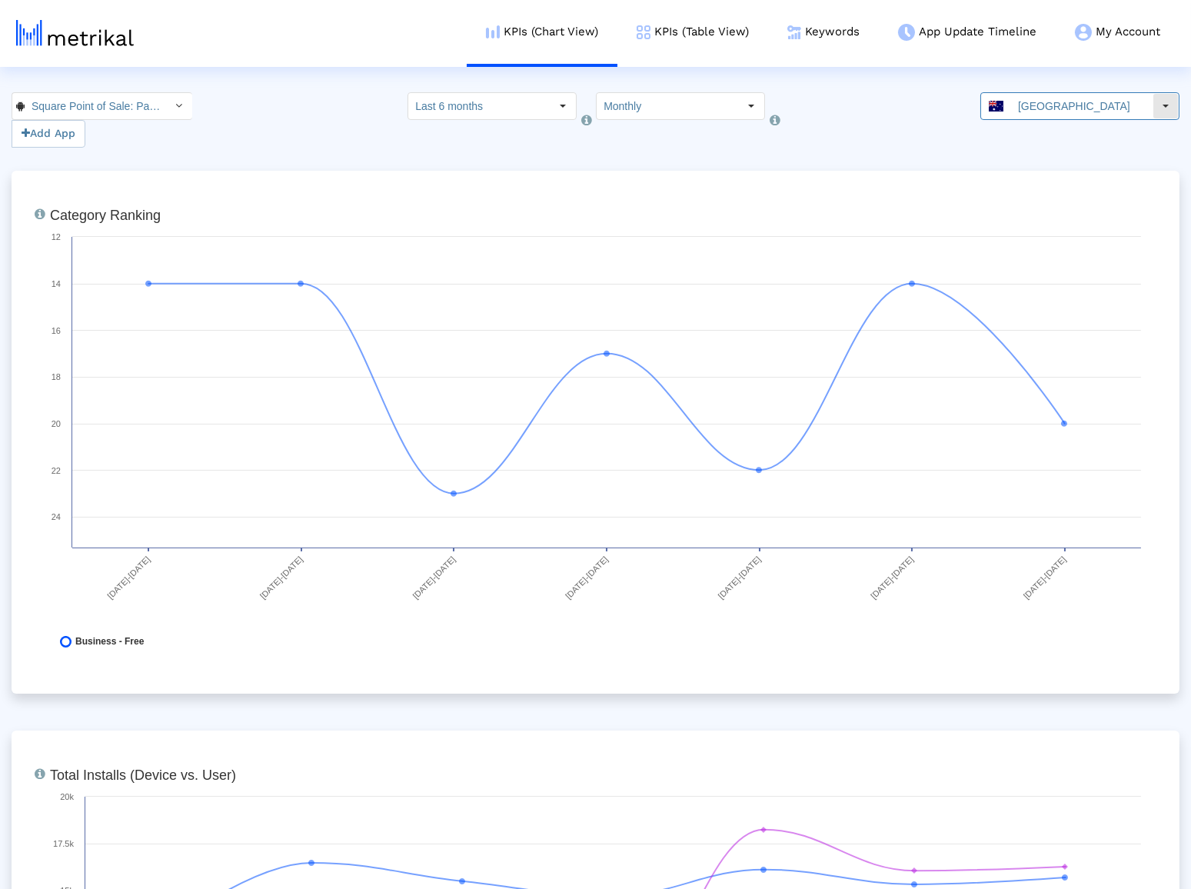
click at [1007, 115] on div "[GEOGRAPHIC_DATA]" at bounding box center [1066, 106] width 171 height 26
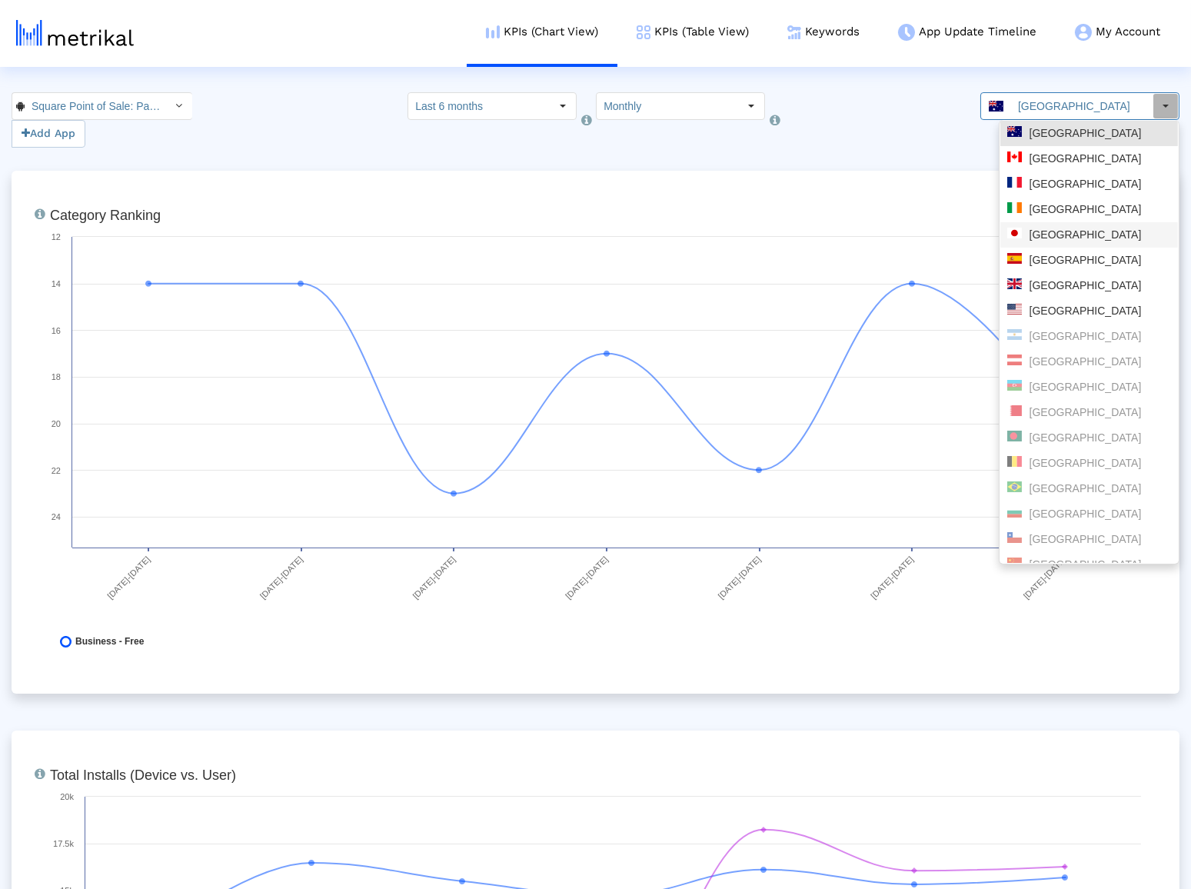
click at [1060, 235] on div "[GEOGRAPHIC_DATA]" at bounding box center [1089, 235] width 164 height 15
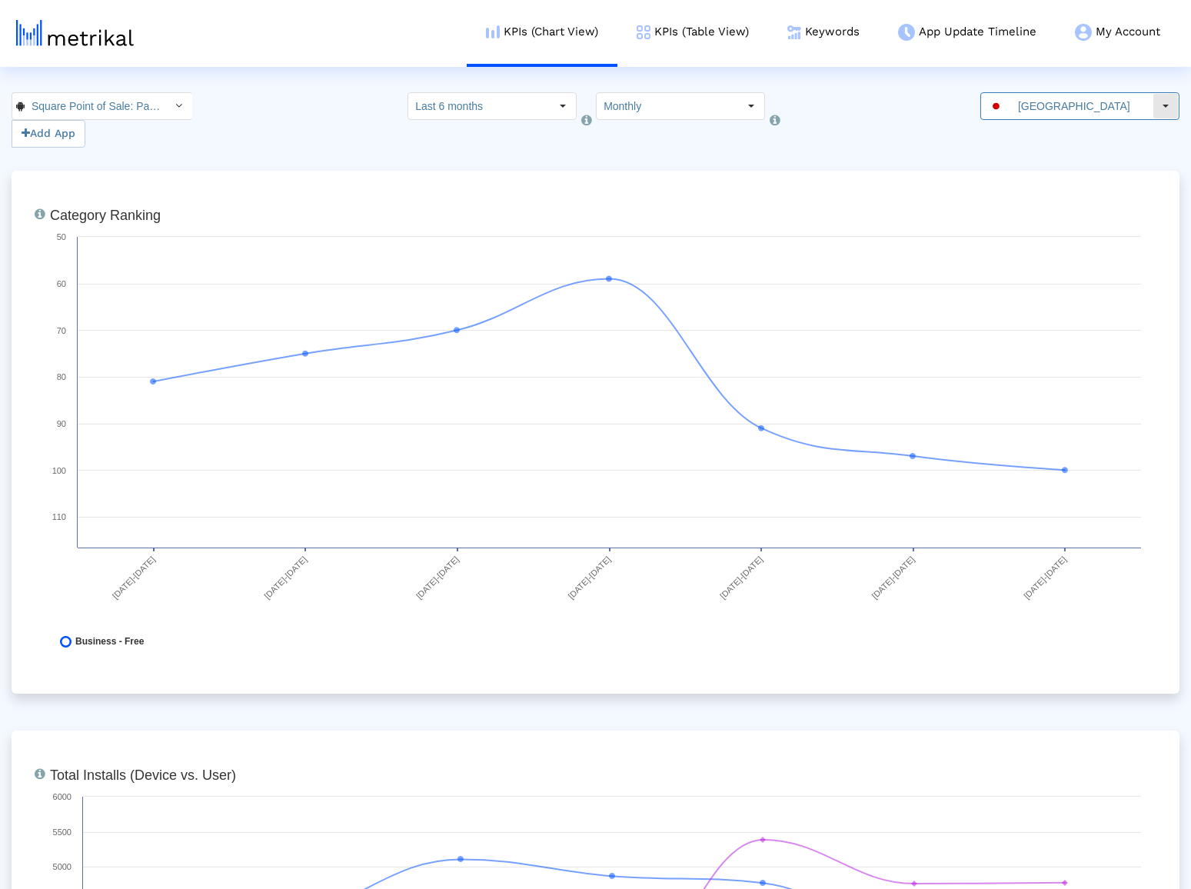
click at [1024, 117] on div "[GEOGRAPHIC_DATA]" at bounding box center [1066, 106] width 171 height 26
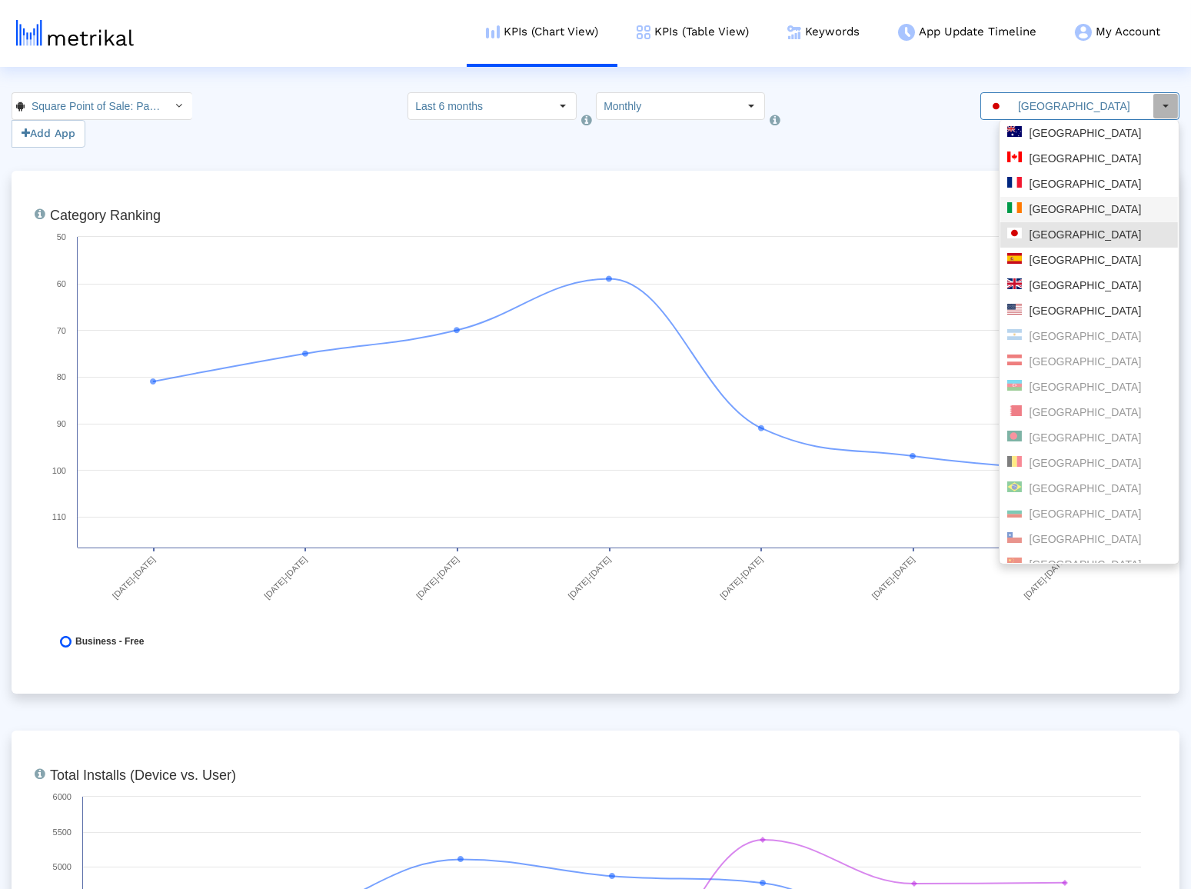
click at [1047, 208] on div "[GEOGRAPHIC_DATA]" at bounding box center [1089, 209] width 164 height 15
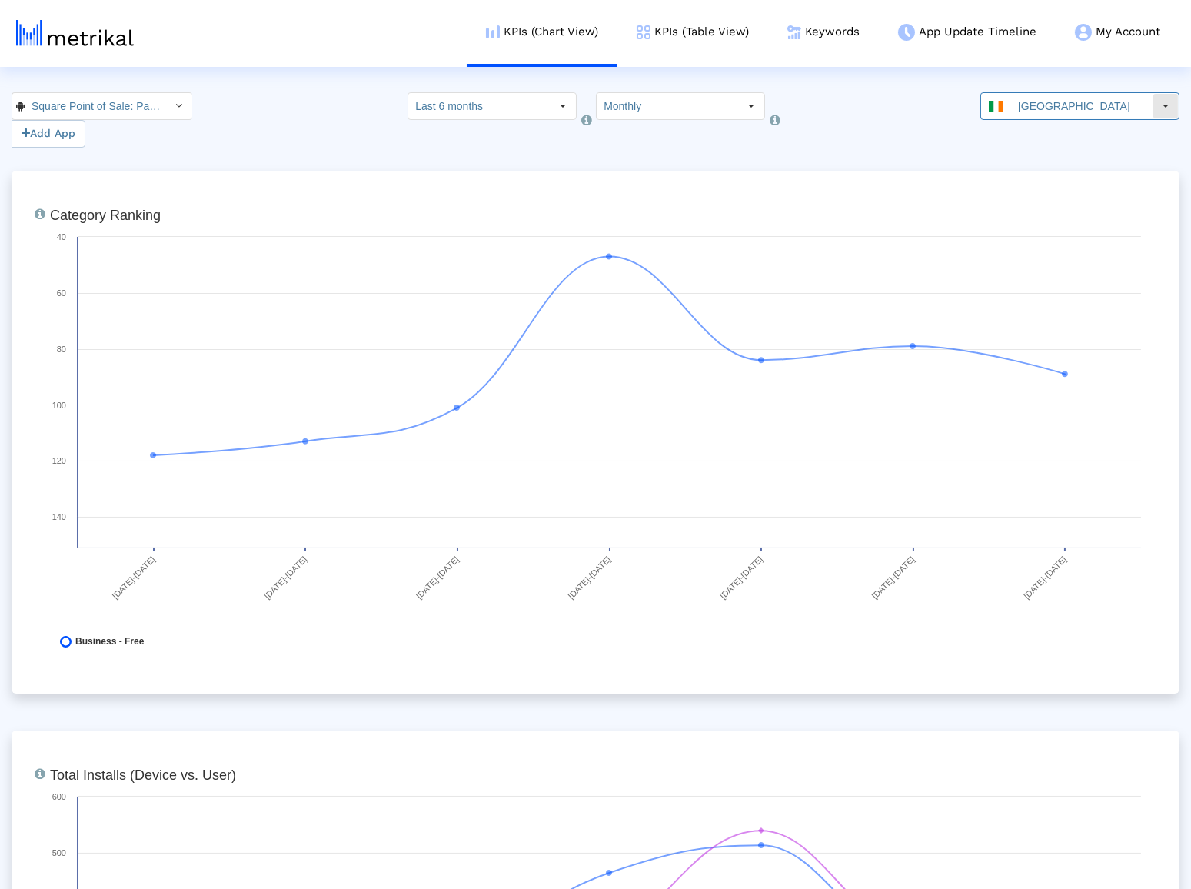
click at [1056, 107] on input "[GEOGRAPHIC_DATA]" at bounding box center [1081, 106] width 141 height 26
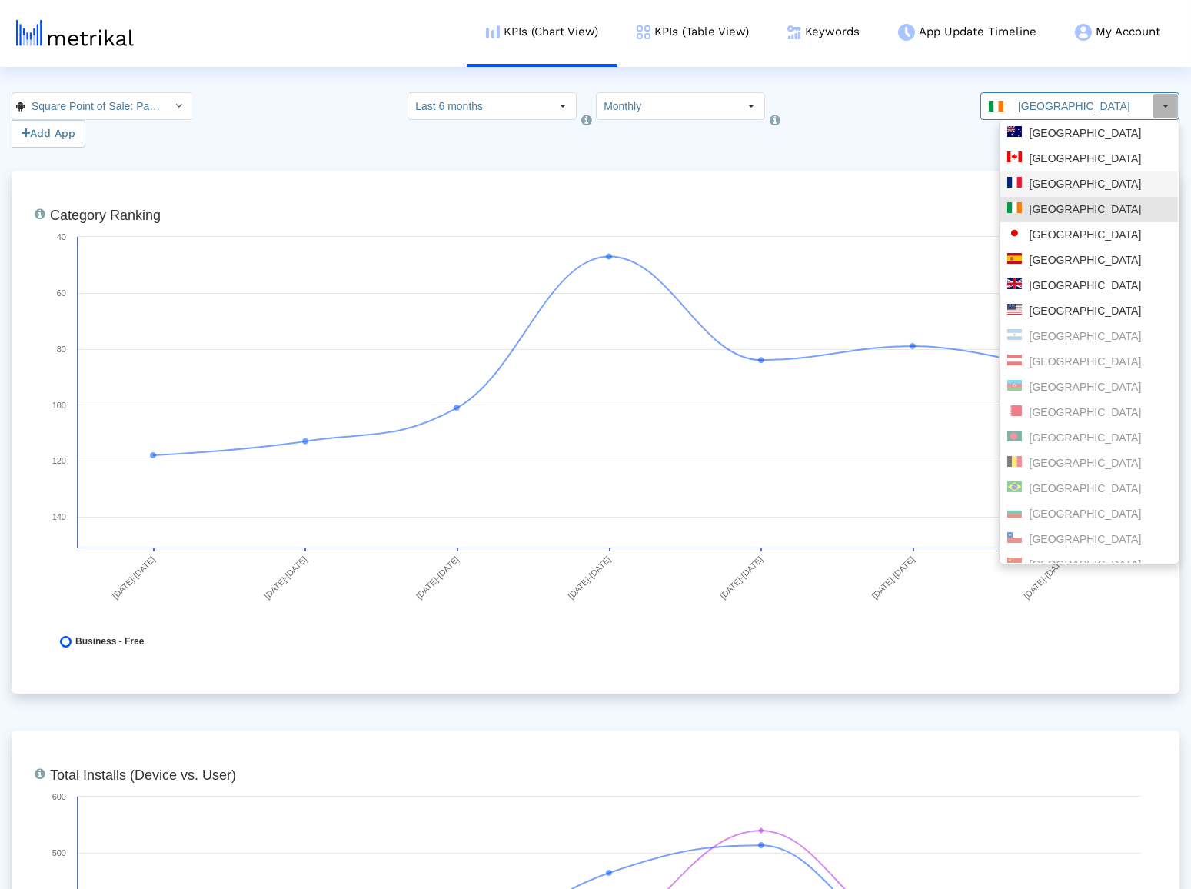
click at [1058, 188] on div "[GEOGRAPHIC_DATA]" at bounding box center [1089, 184] width 164 height 15
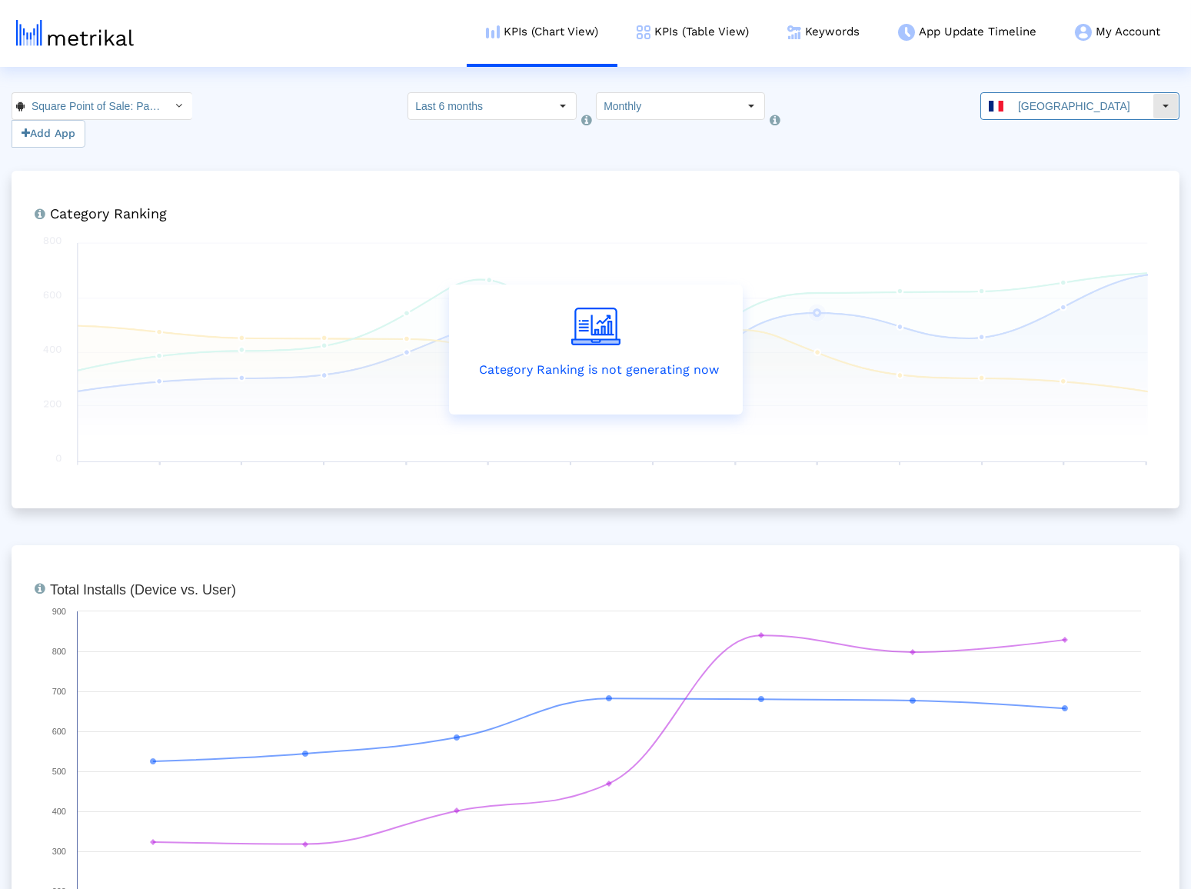
click at [1034, 111] on input "[GEOGRAPHIC_DATA]" at bounding box center [1081, 106] width 141 height 26
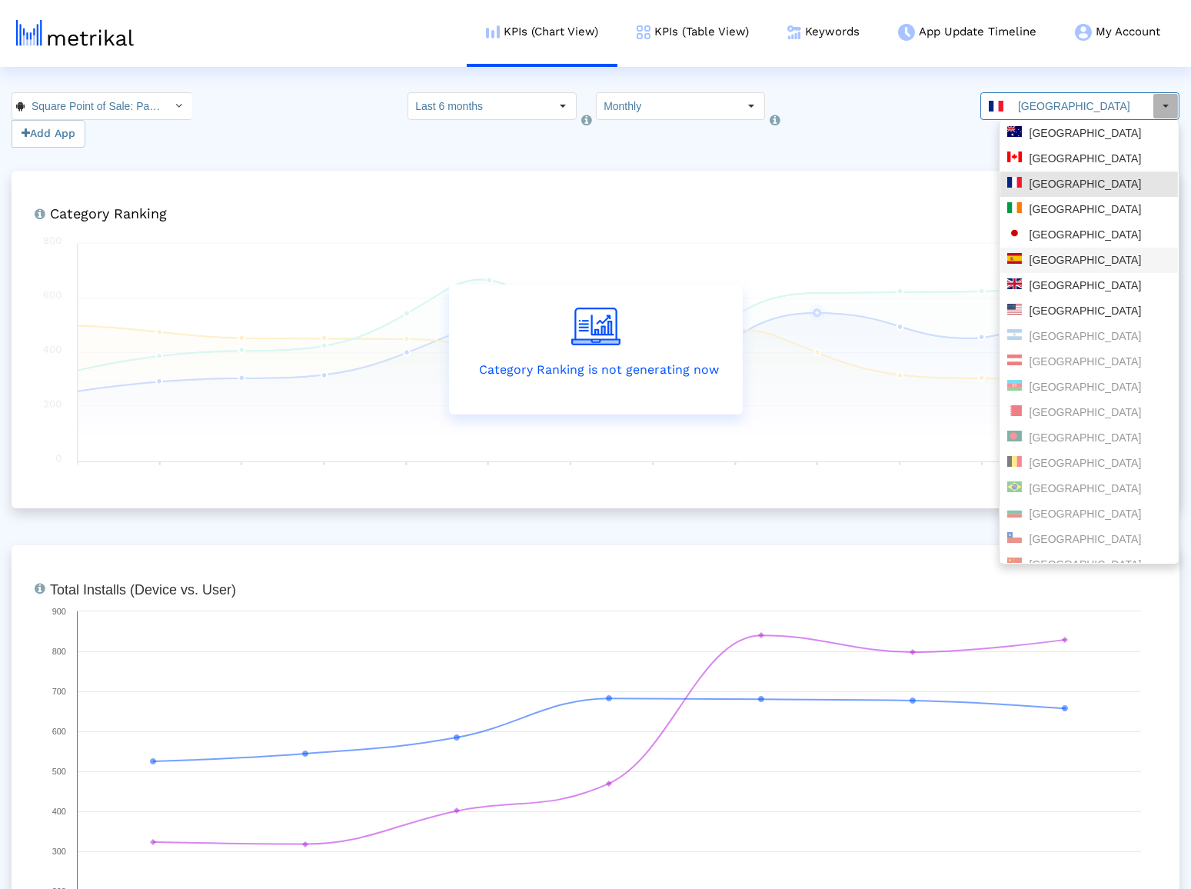
click at [1047, 265] on div "[GEOGRAPHIC_DATA]" at bounding box center [1089, 260] width 164 height 15
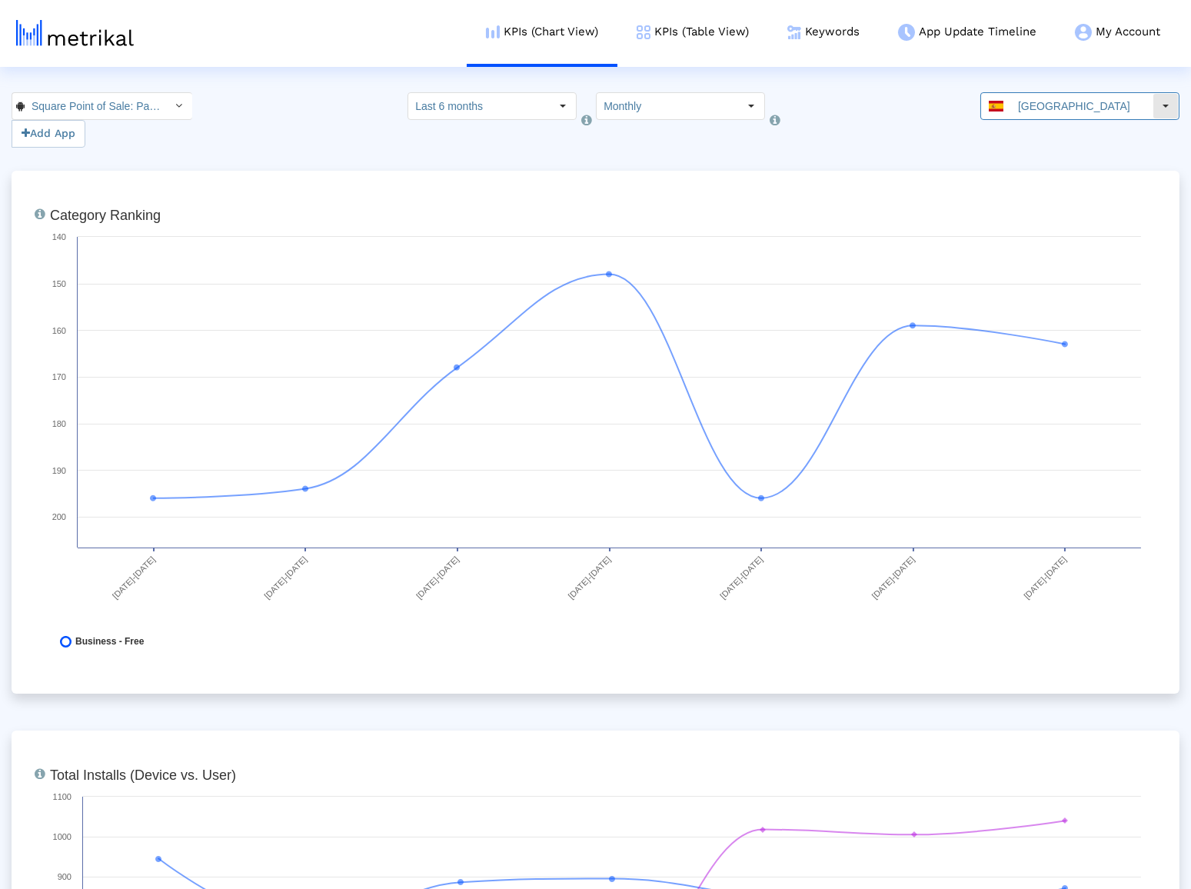
click at [1044, 111] on input "[GEOGRAPHIC_DATA]" at bounding box center [1081, 106] width 141 height 26
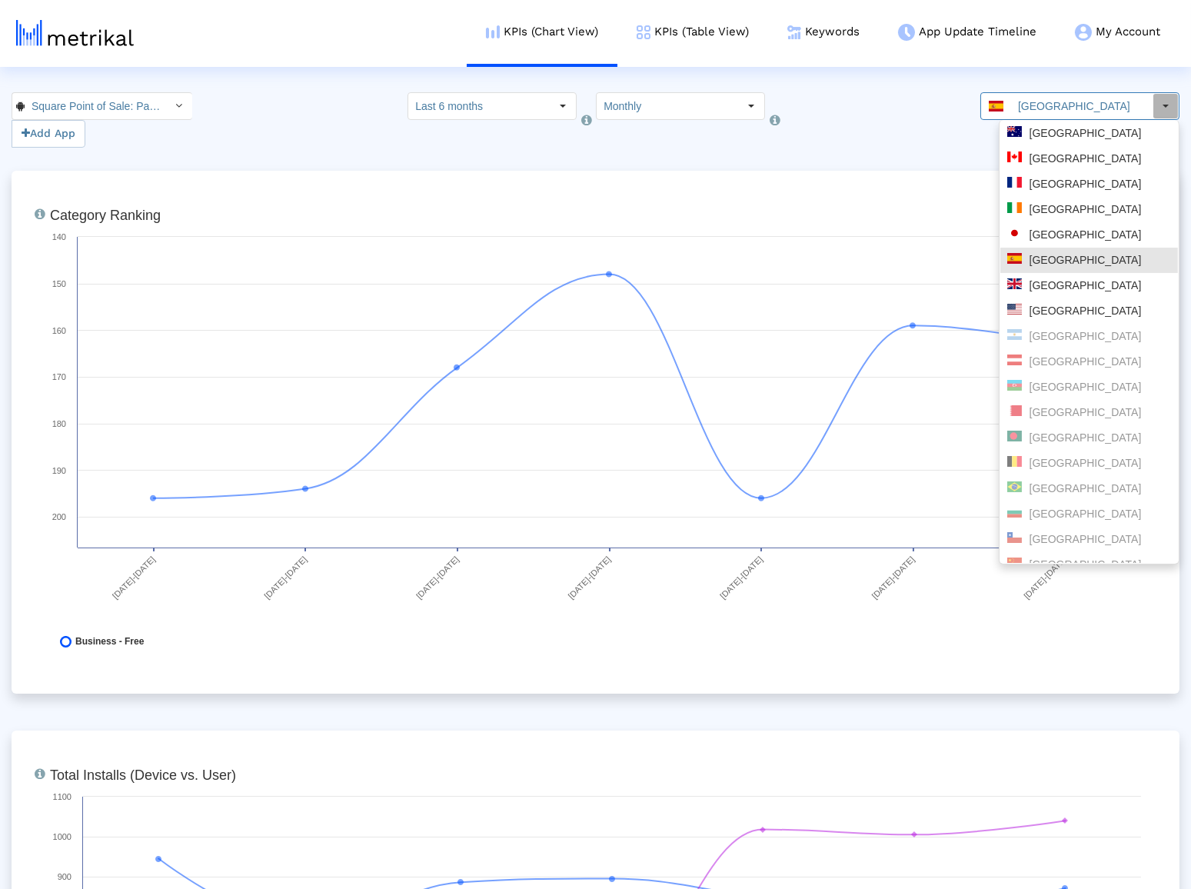
click at [915, 123] on div "Square Point of Sale: Payment < com.squareup > Pull down to refresh... Release …" at bounding box center [595, 119] width 1191 height 55
